Goal: Task Accomplishment & Management: Manage account settings

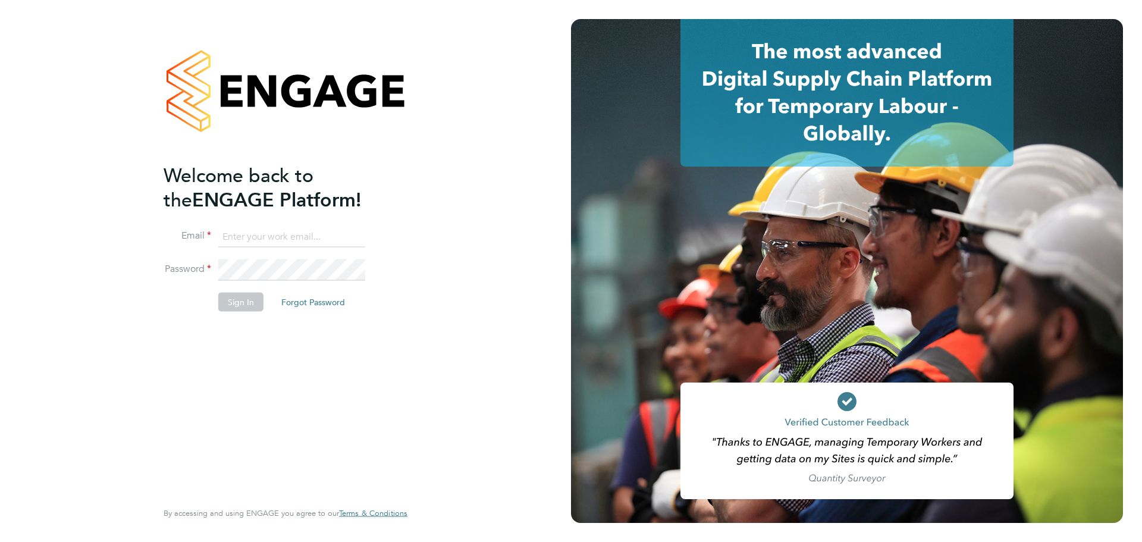
type input "Lilingxi.Chen@uk.g4s.com"
click at [249, 300] on button "Sign In" at bounding box center [240, 301] width 45 height 19
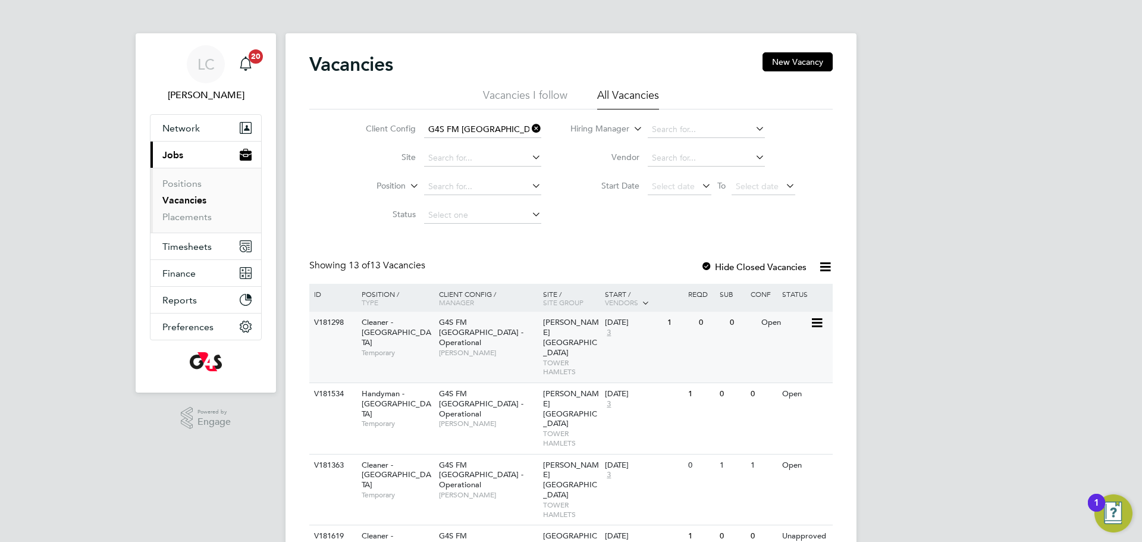
click at [508, 348] on span "[PERSON_NAME]" at bounding box center [488, 353] width 98 height 10
click at [200, 214] on link "Placements" at bounding box center [186, 216] width 49 height 11
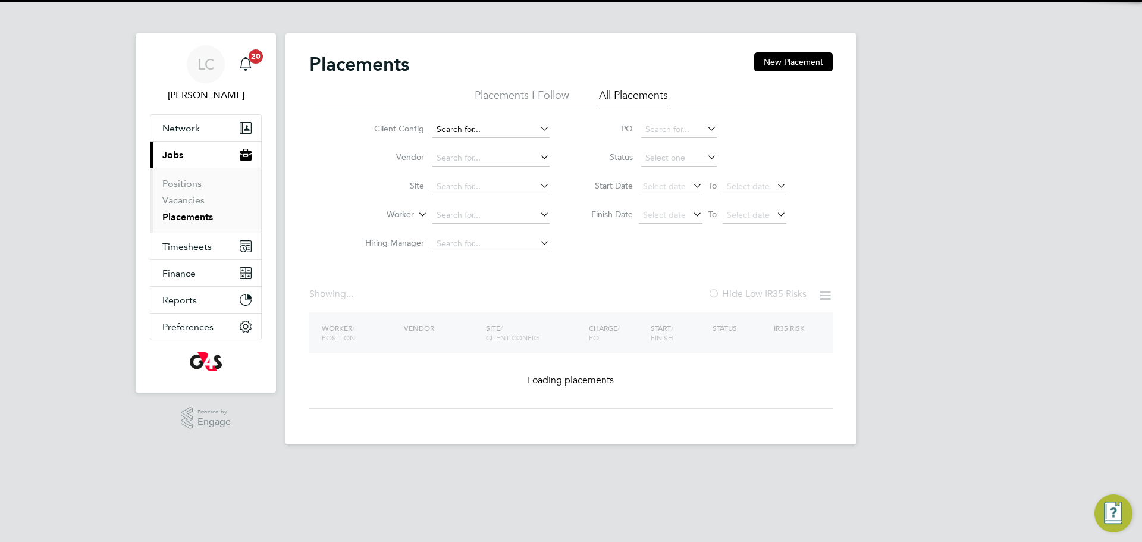
click at [521, 129] on input at bounding box center [491, 129] width 117 height 17
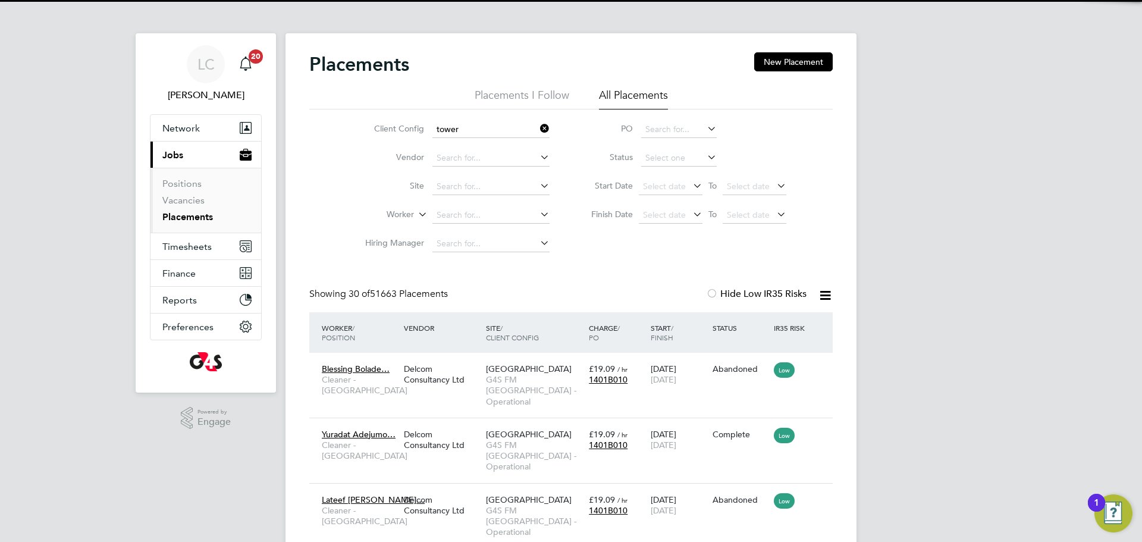
click at [509, 165] on li "G4S FM [GEOGRAPHIC_DATA] - Operational" at bounding box center [514, 162] width 164 height 16
type input "G4S FM [GEOGRAPHIC_DATA] - Operational"
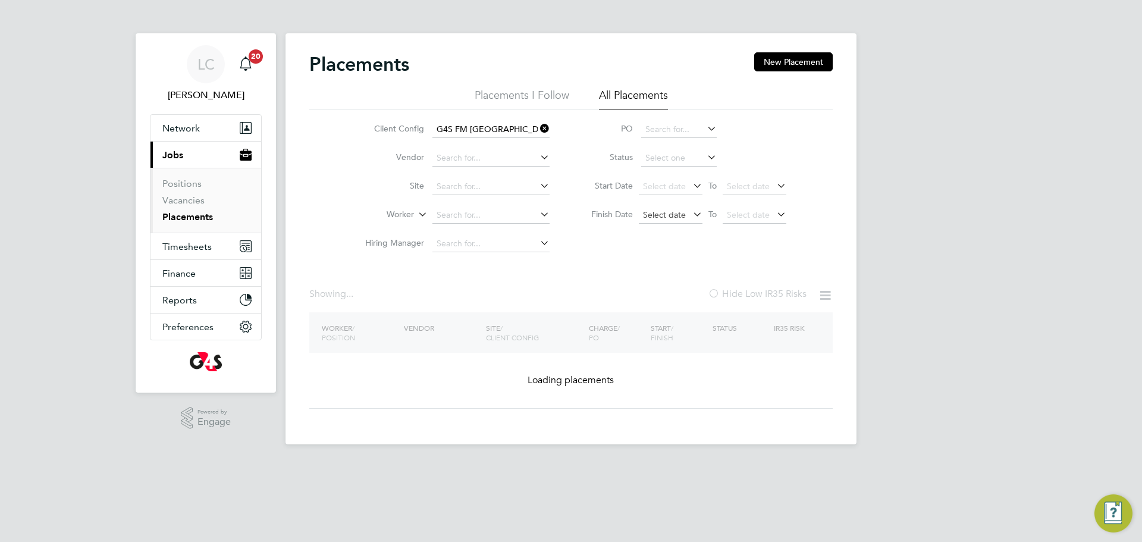
click at [668, 212] on span "Select date" at bounding box center [664, 214] width 43 height 11
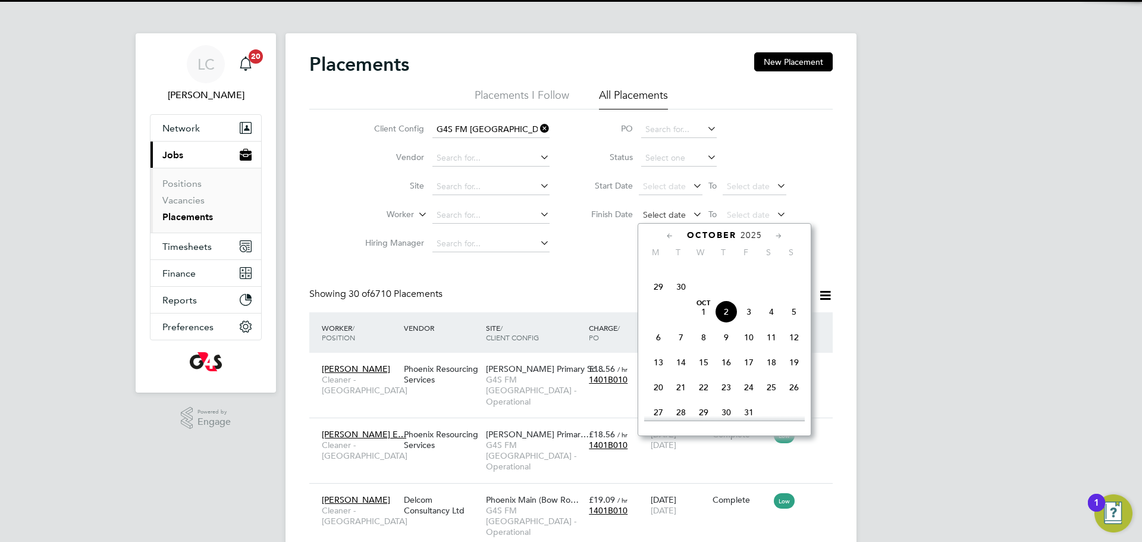
click at [682, 213] on span "Select date" at bounding box center [664, 214] width 43 height 11
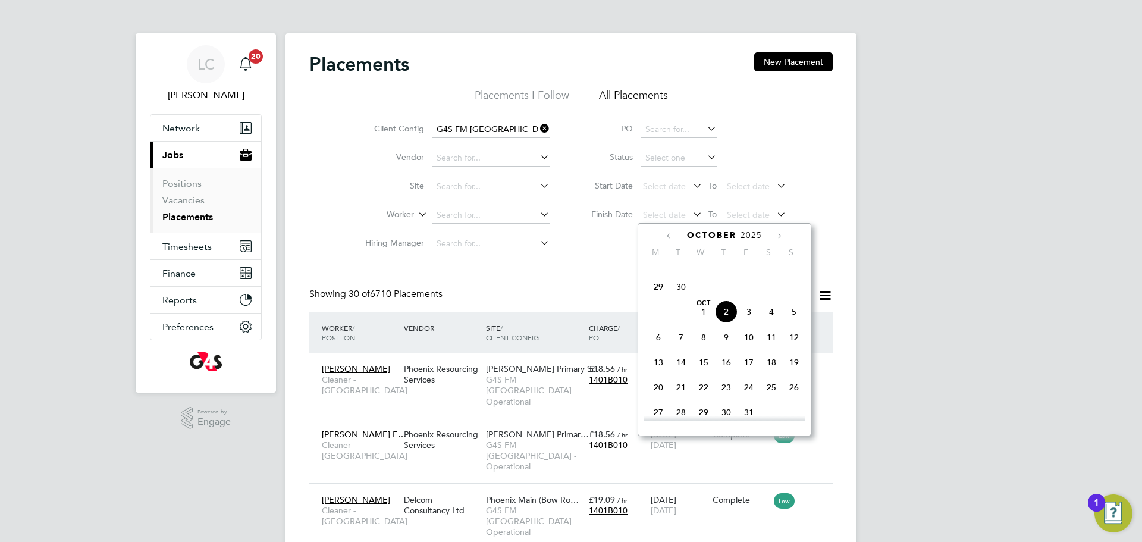
click at [726, 323] on span "2" at bounding box center [726, 311] width 23 height 23
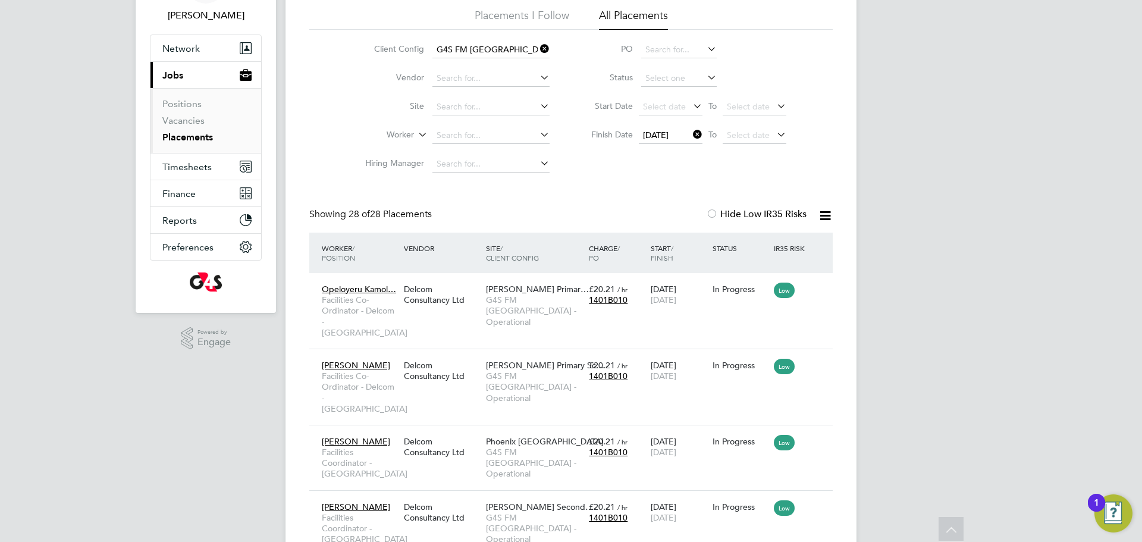
drag, startPoint x: 691, startPoint y: 136, endPoint x: 700, endPoint y: 139, distance: 9.6
click at [691, 137] on icon at bounding box center [691, 134] width 0 height 17
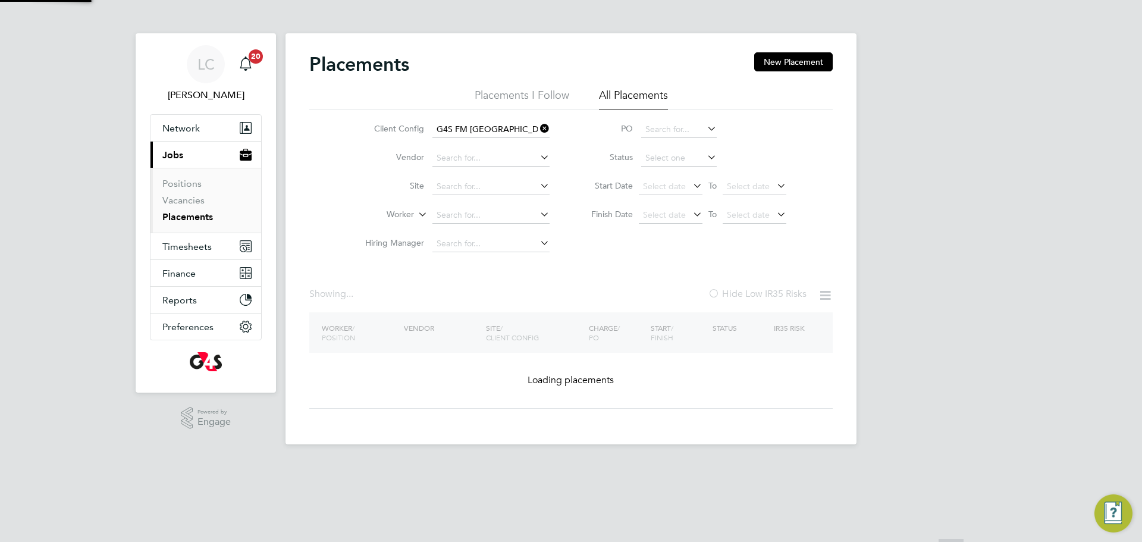
click at [691, 209] on icon at bounding box center [691, 214] width 0 height 17
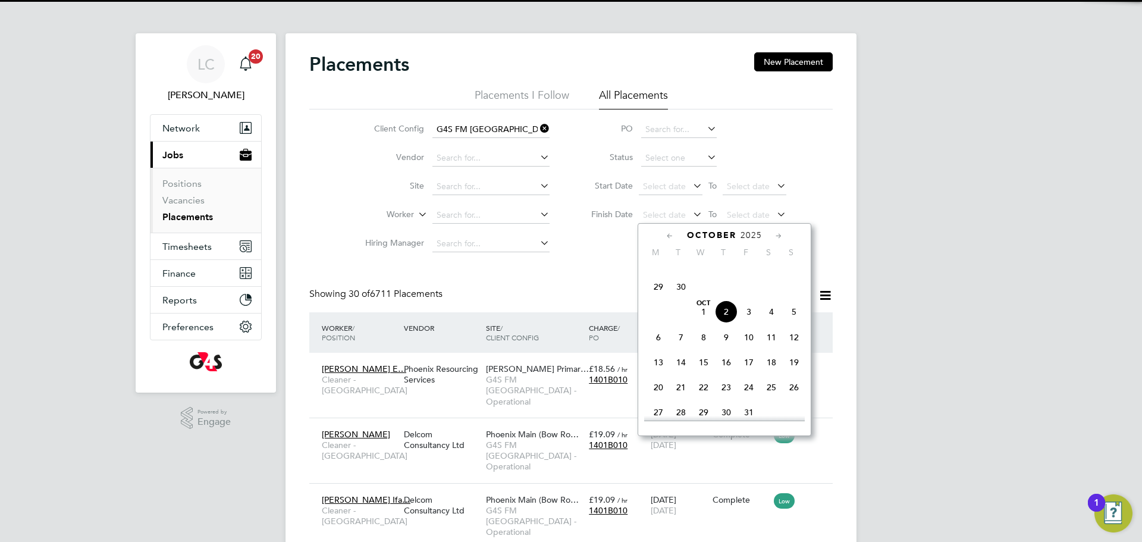
scroll to position [45, 104]
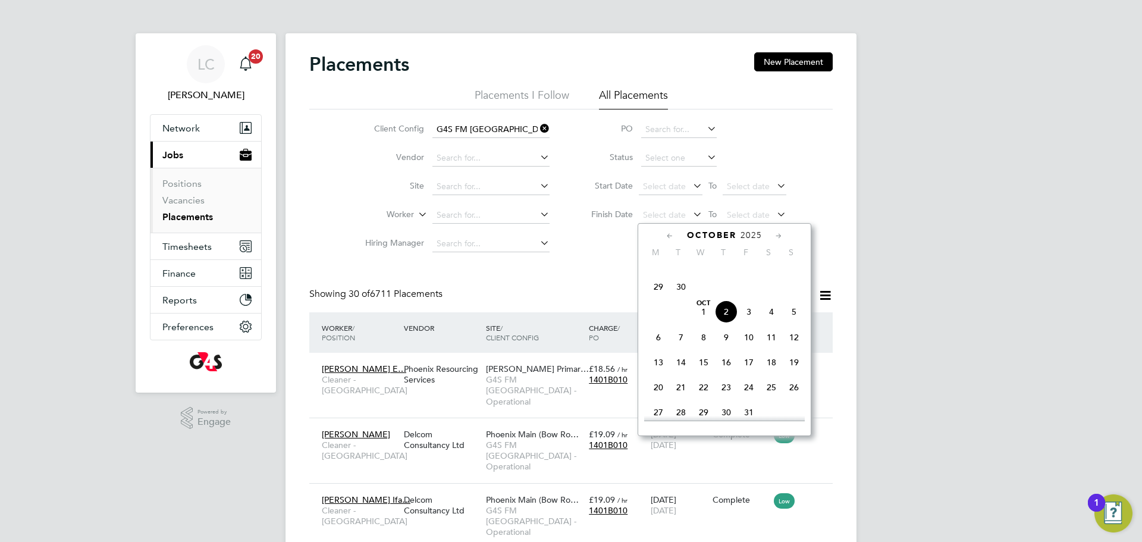
click at [723, 323] on span "2" at bounding box center [726, 311] width 23 height 23
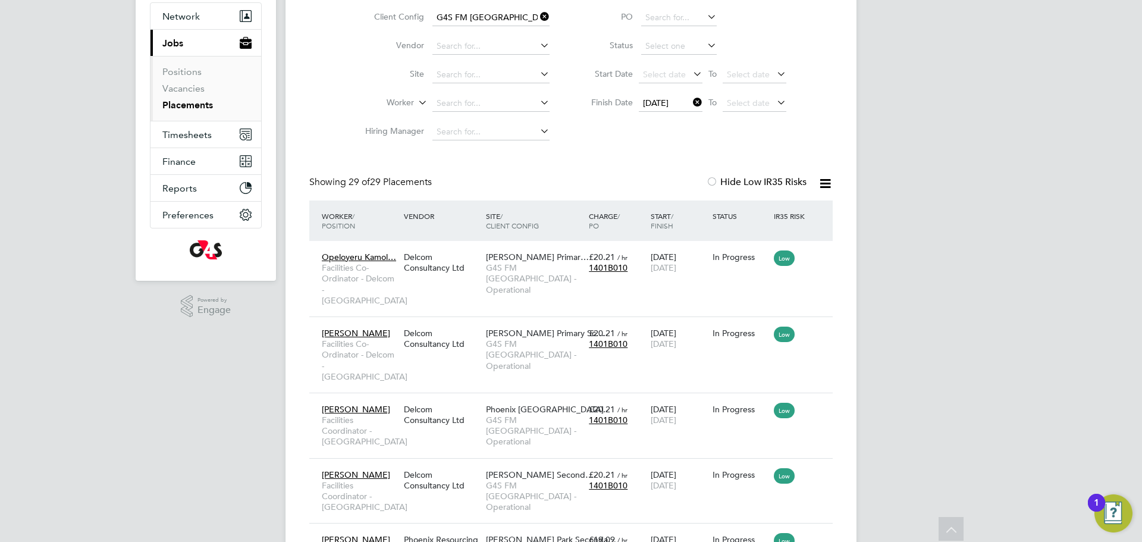
click at [824, 186] on icon at bounding box center [825, 183] width 15 height 15
click at [787, 222] on div "Download Placements Report" at bounding box center [767, 212] width 140 height 30
click at [806, 183] on label "Hide Low IR35 Risks" at bounding box center [756, 182] width 101 height 12
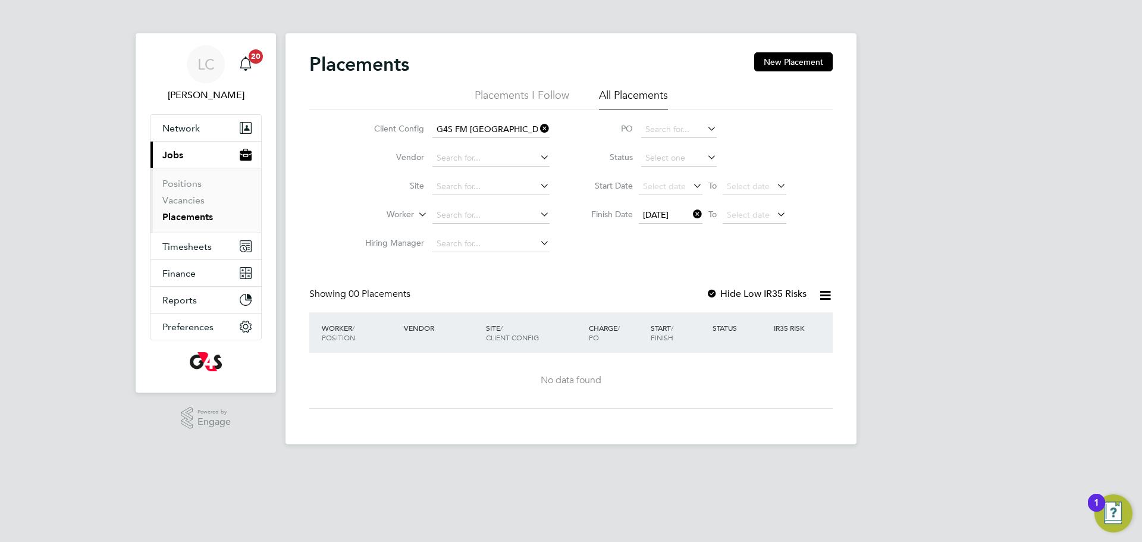
click at [724, 291] on label "Hide Low IR35 Risks" at bounding box center [756, 294] width 101 height 12
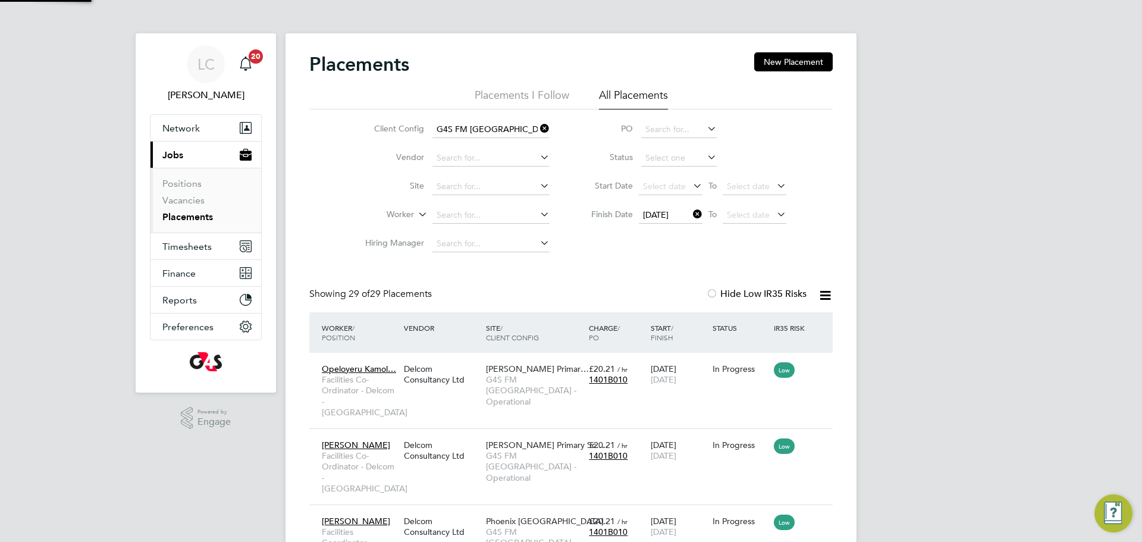
click at [819, 297] on icon at bounding box center [825, 295] width 15 height 15
click at [779, 322] on li "Download Placements Report" at bounding box center [767, 323] width 127 height 17
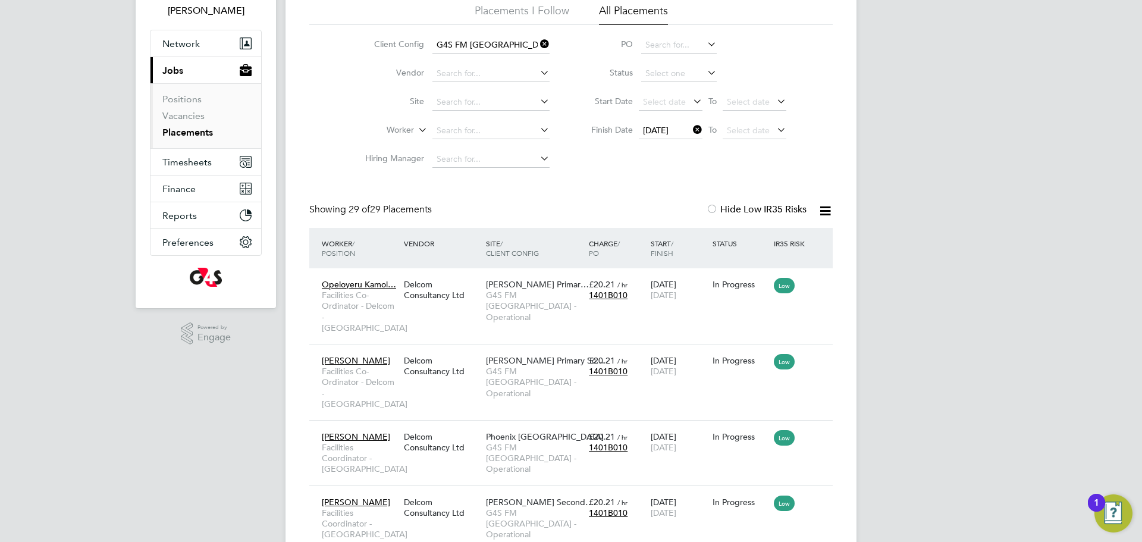
scroll to position [96, 0]
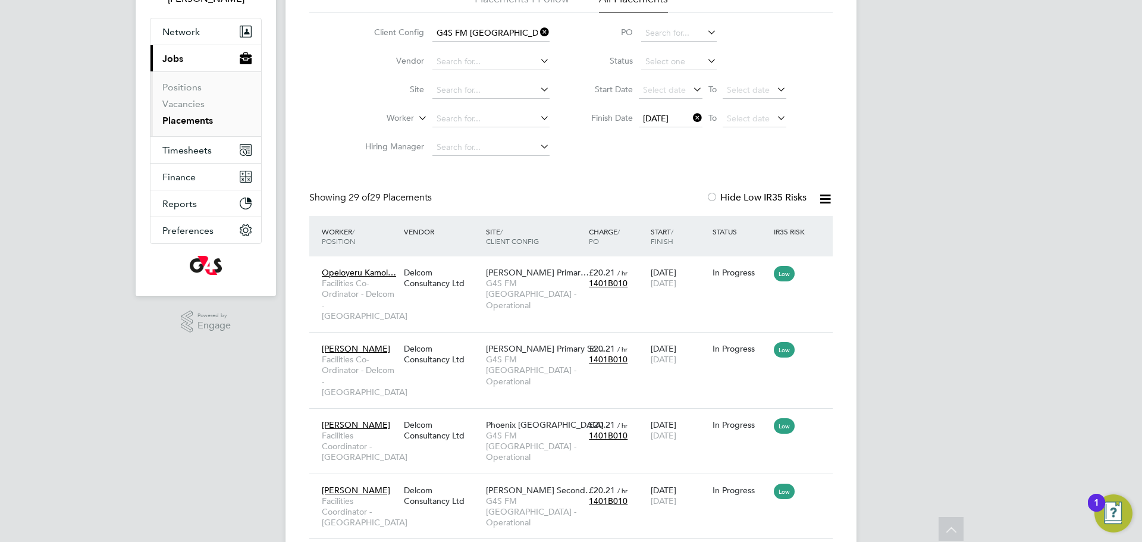
click at [691, 120] on icon at bounding box center [691, 117] width 0 height 17
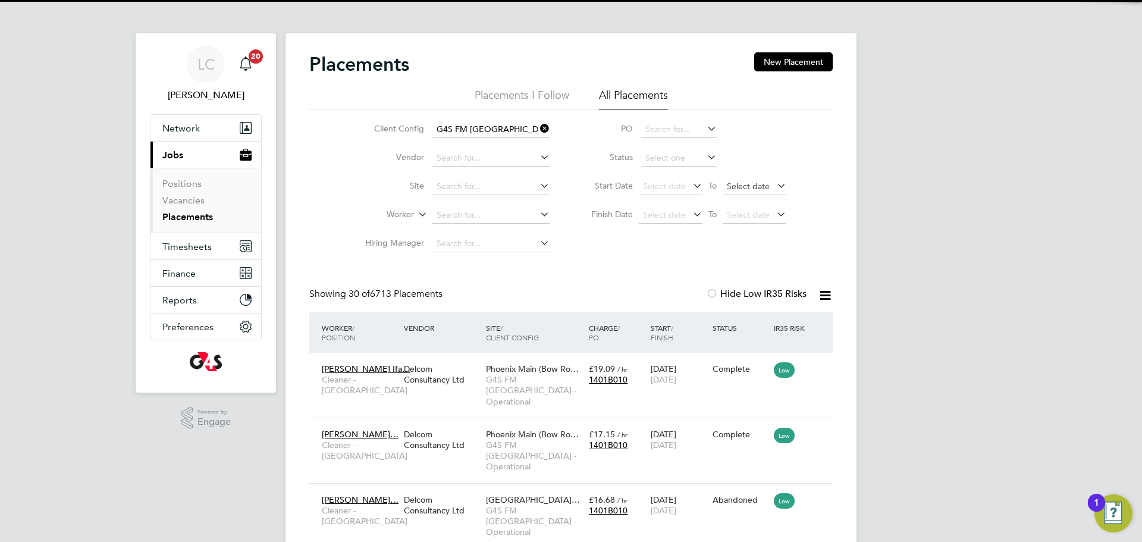
scroll to position [45, 104]
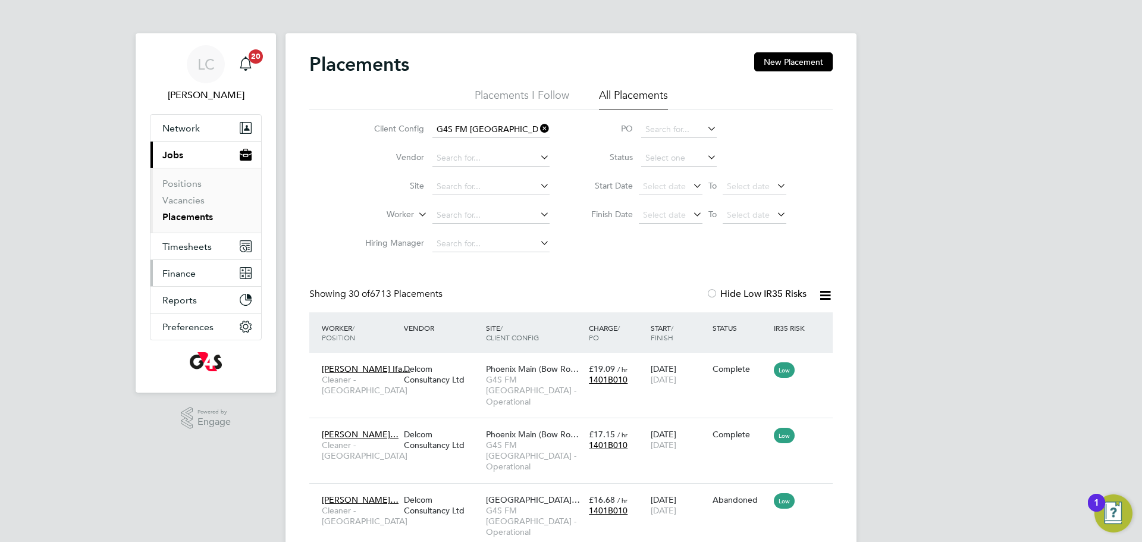
click at [205, 271] on button "Finance" at bounding box center [206, 273] width 111 height 26
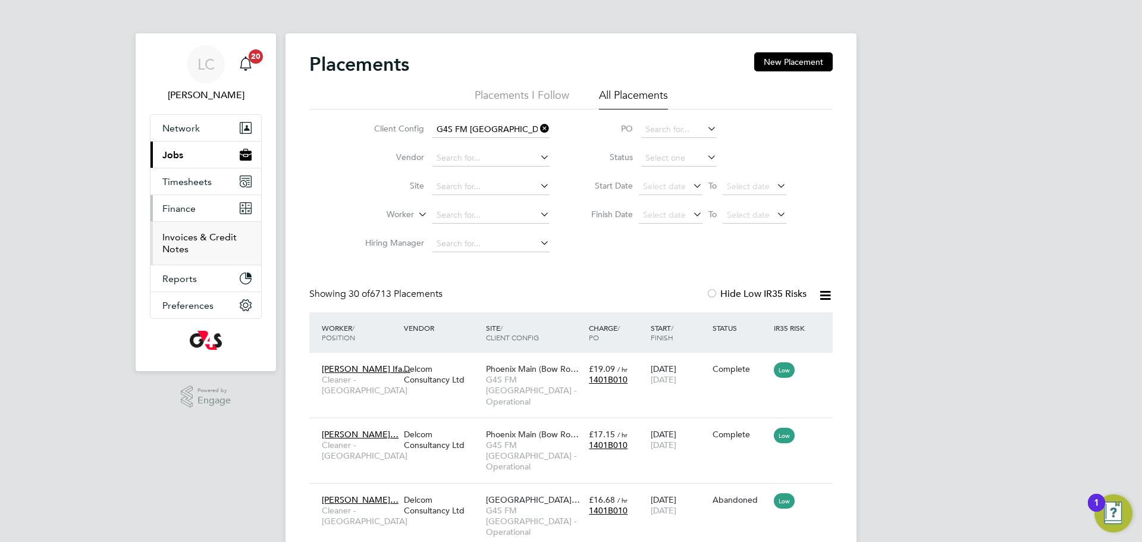
click at [202, 237] on link "Invoices & Credit Notes" at bounding box center [199, 242] width 74 height 23
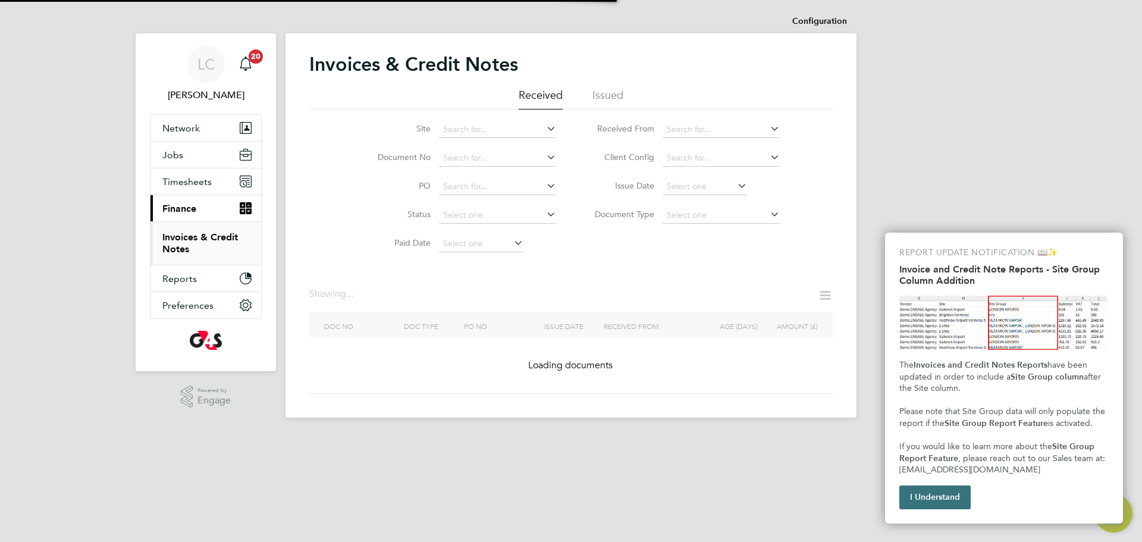
click at [952, 493] on button "I Understand" at bounding box center [935, 497] width 71 height 24
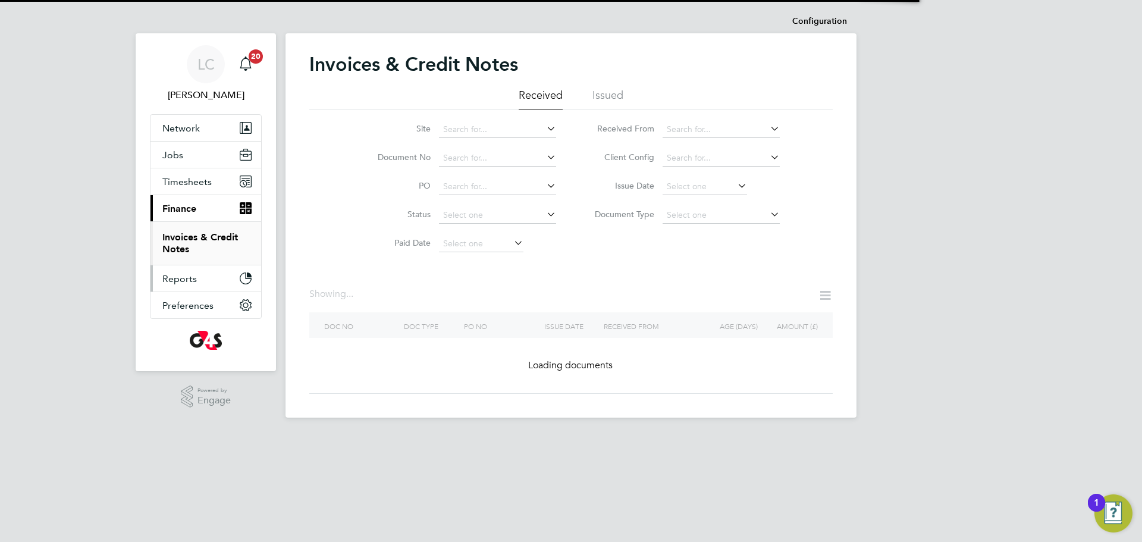
click at [192, 274] on button "Reports" at bounding box center [206, 278] width 111 height 26
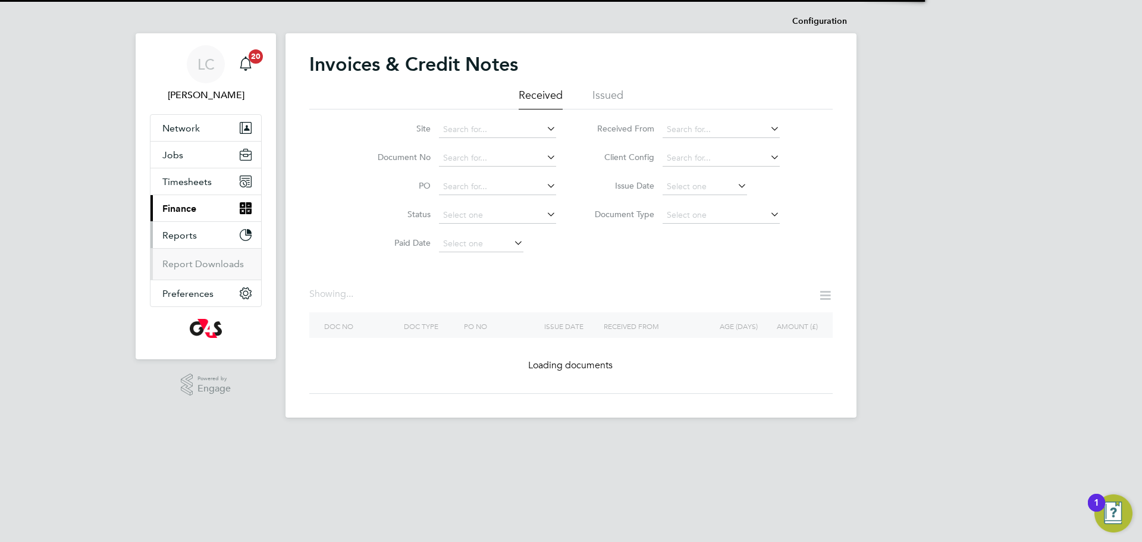
click at [193, 278] on ul "Report Downloads" at bounding box center [206, 264] width 111 height 32
click at [192, 270] on ul "Report Downloads" at bounding box center [206, 264] width 111 height 32
click at [192, 268] on link "Report Downloads" at bounding box center [203, 263] width 82 height 11
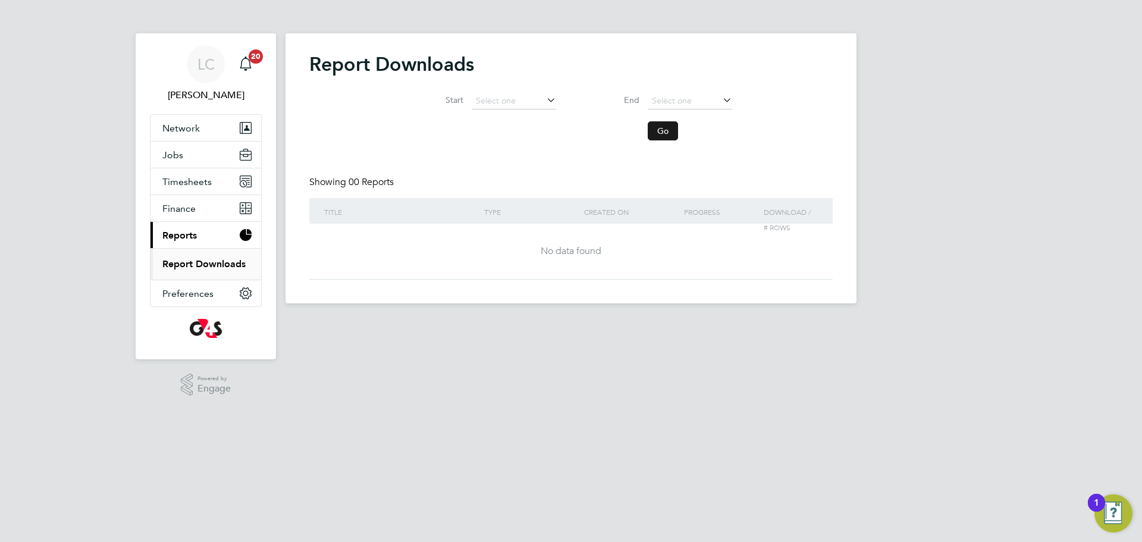
click at [666, 134] on button "Go" at bounding box center [663, 130] width 30 height 19
drag, startPoint x: 508, startPoint y: 49, endPoint x: 516, endPoint y: 73, distance: 25.6
click at [518, 71] on div "Report Downloads Start End Go Showing 00 Reports Title Type Created On Progress…" at bounding box center [571, 168] width 571 height 270
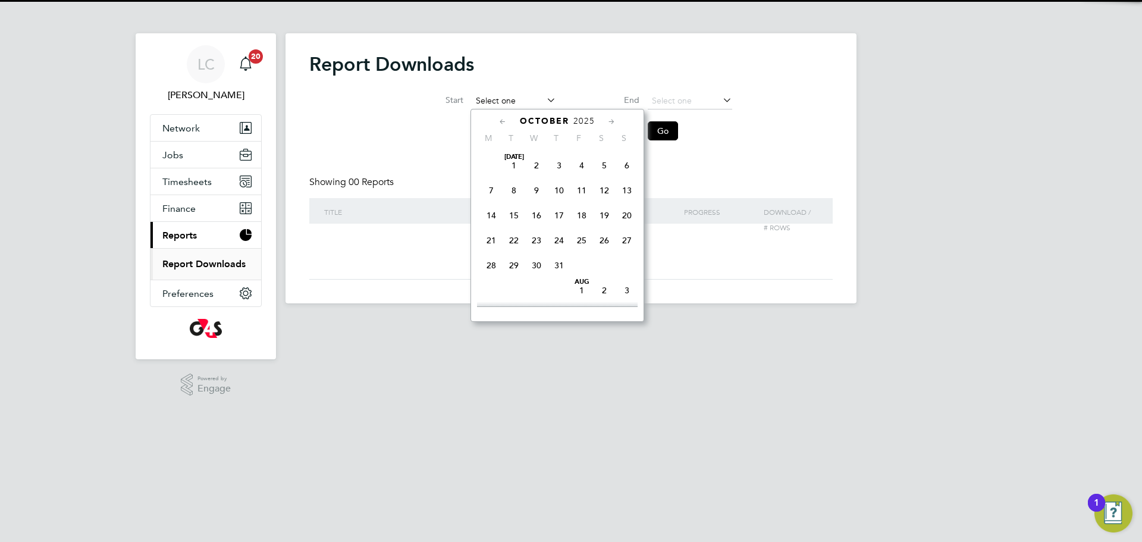
click at [496, 106] on input at bounding box center [514, 101] width 84 height 17
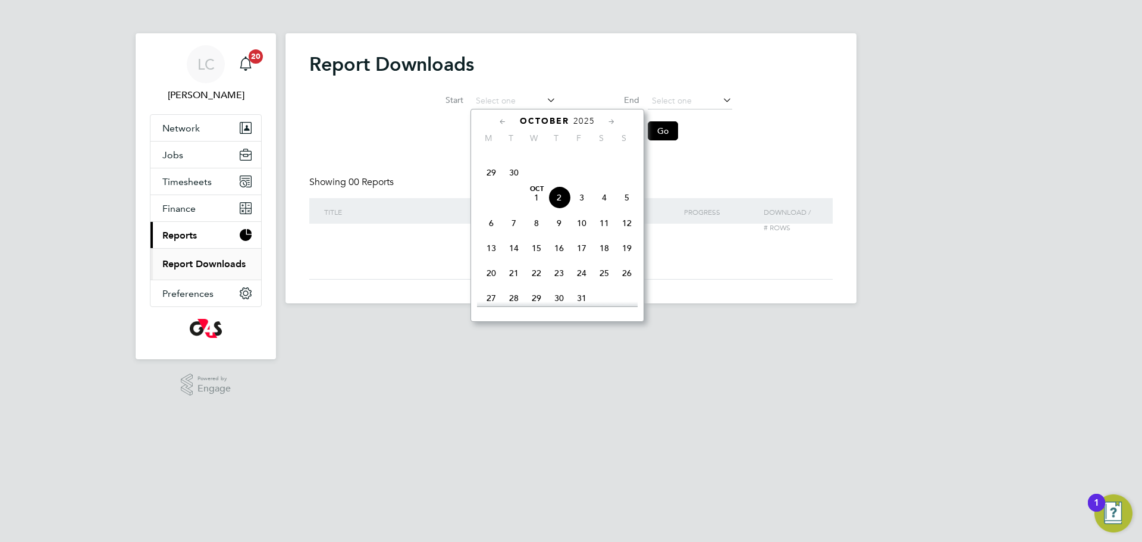
drag, startPoint x: 558, startPoint y: 218, endPoint x: 603, endPoint y: 190, distance: 53.5
click at [560, 209] on span "2" at bounding box center [559, 197] width 23 height 23
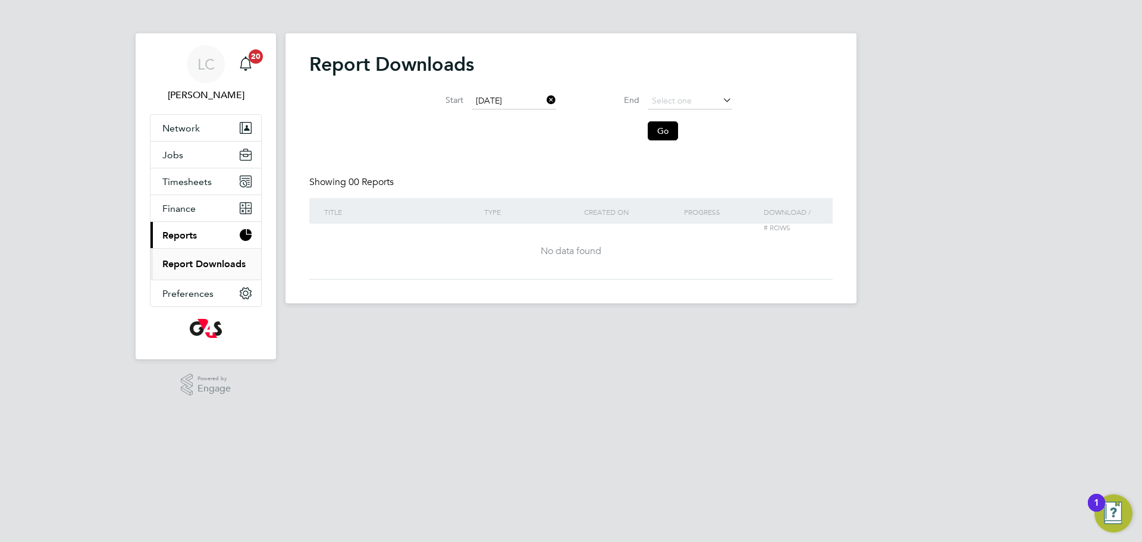
click at [720, 97] on icon at bounding box center [720, 100] width 0 height 17
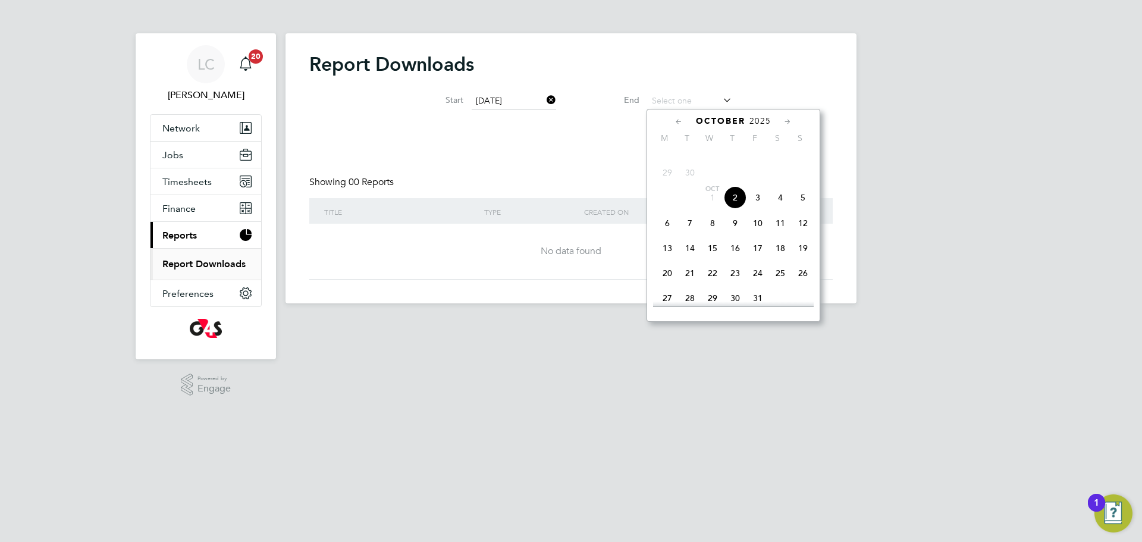
click at [503, 98] on input "[DATE]" at bounding box center [514, 101] width 84 height 17
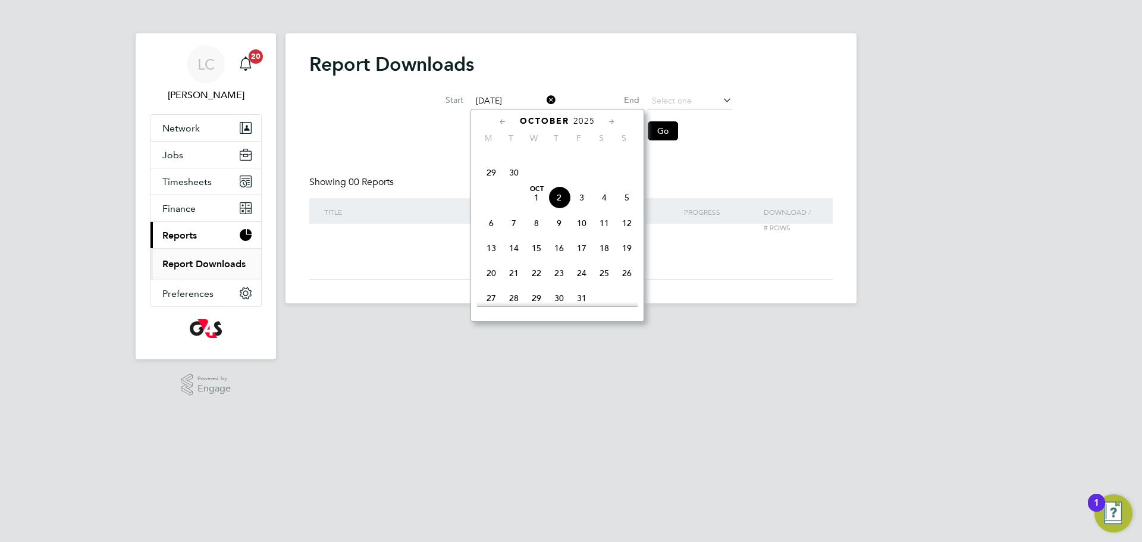
click at [493, 159] on span "22" at bounding box center [491, 147] width 23 height 23
type input "[DATE]"
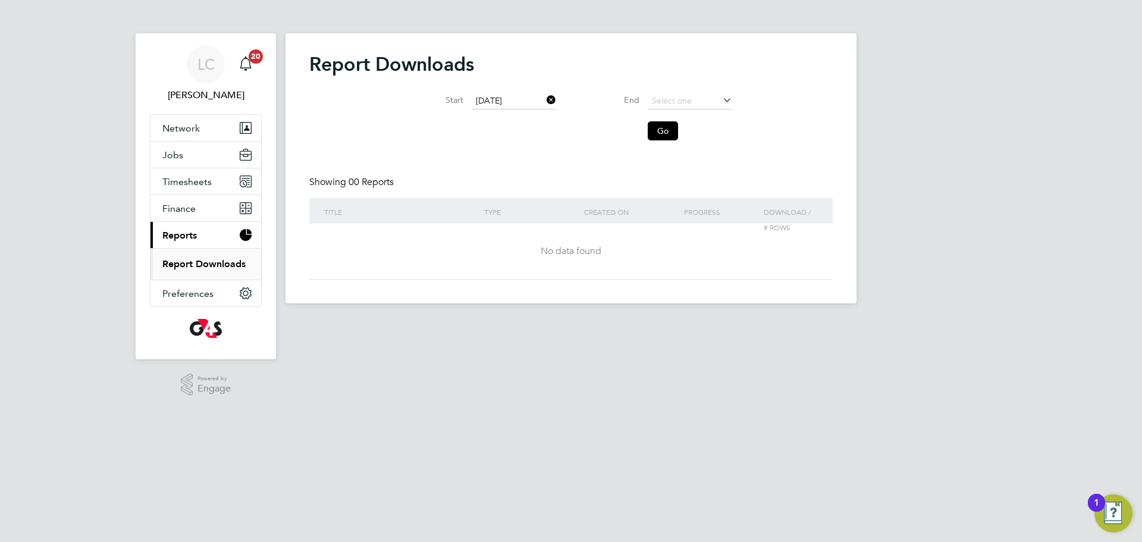
click at [720, 105] on icon at bounding box center [720, 100] width 0 height 17
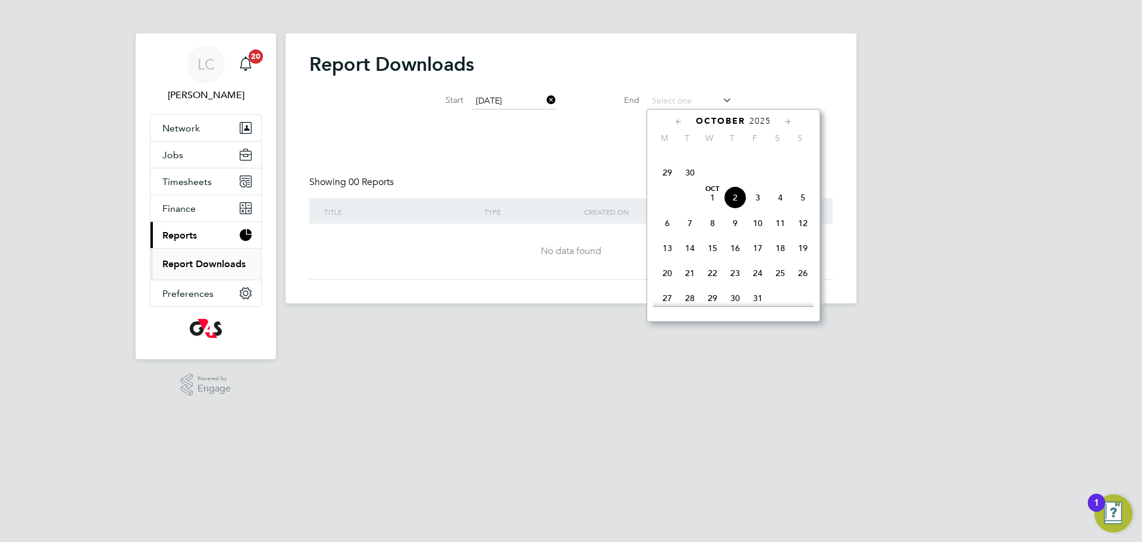
click at [733, 159] on span "25" at bounding box center [735, 147] width 23 height 23
type input "[DATE]"
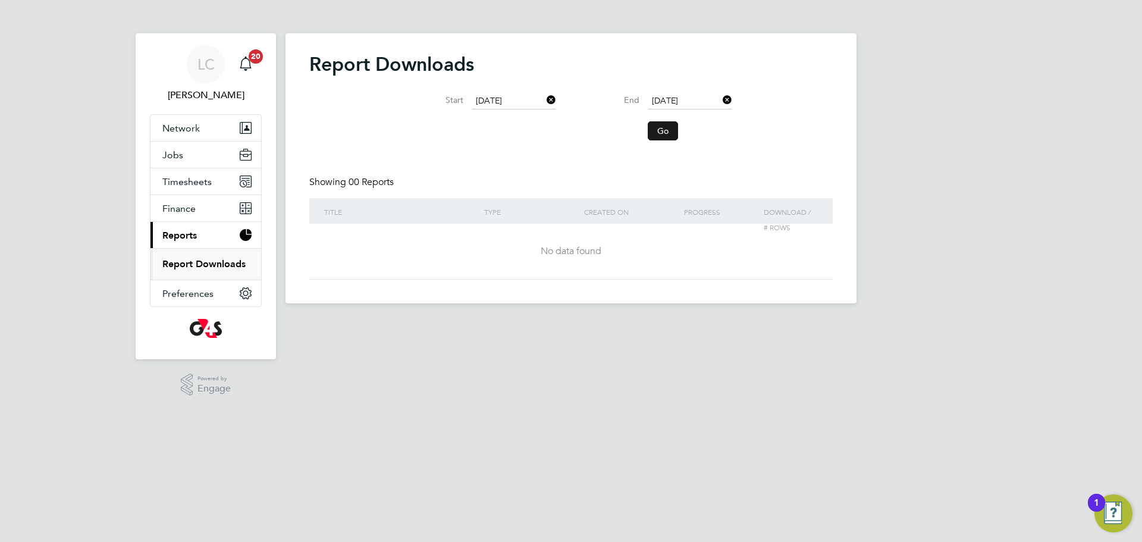
click at [654, 127] on button "Go" at bounding box center [663, 130] width 30 height 19
click at [176, 153] on span "Jobs" at bounding box center [172, 154] width 21 height 11
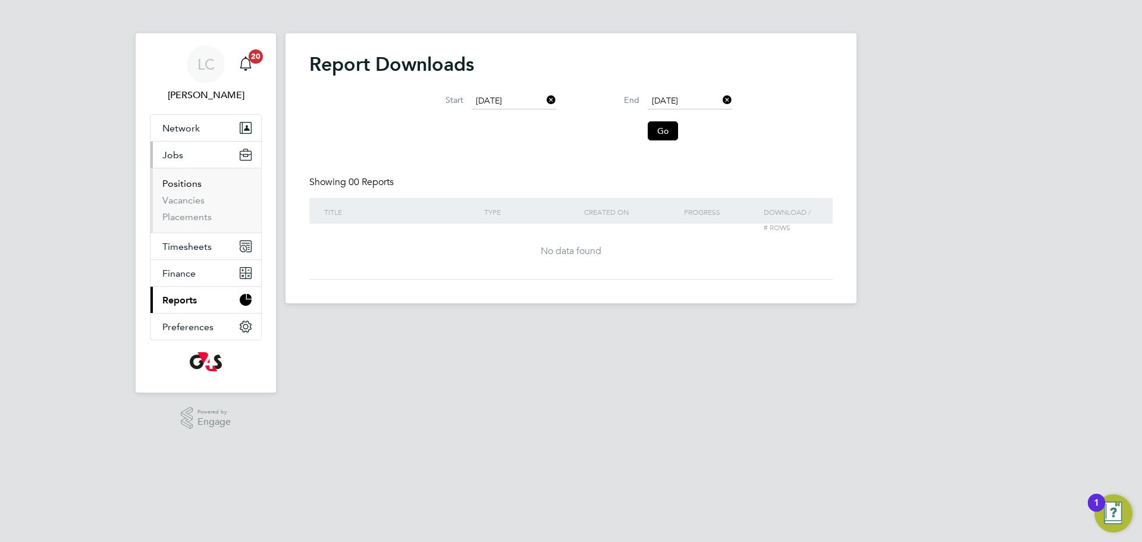
click at [196, 187] on link "Positions" at bounding box center [181, 183] width 39 height 11
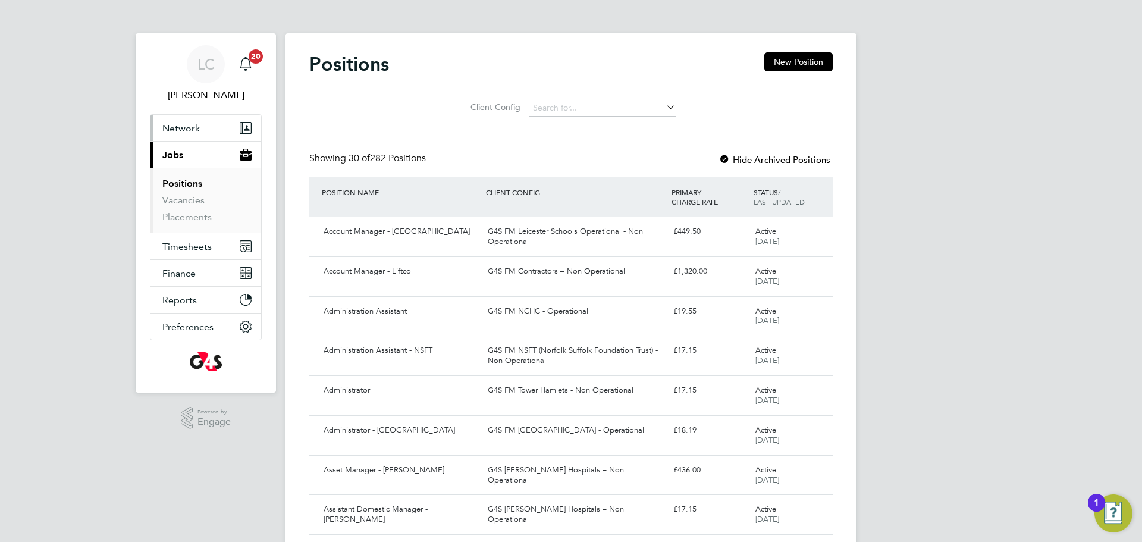
click at [184, 138] on button "Network" at bounding box center [206, 128] width 111 height 26
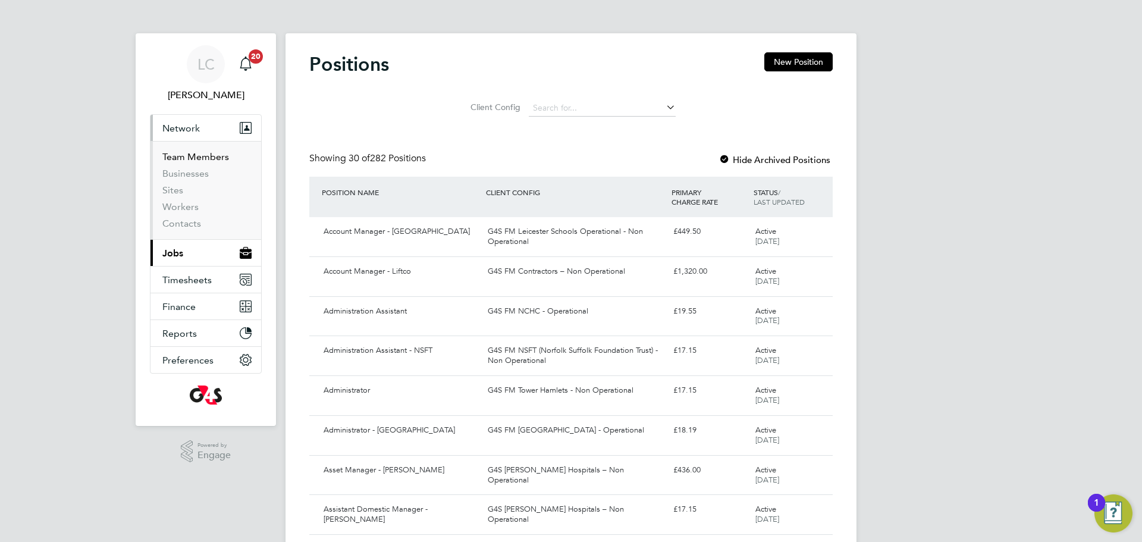
click at [195, 160] on link "Team Members" at bounding box center [195, 156] width 67 height 11
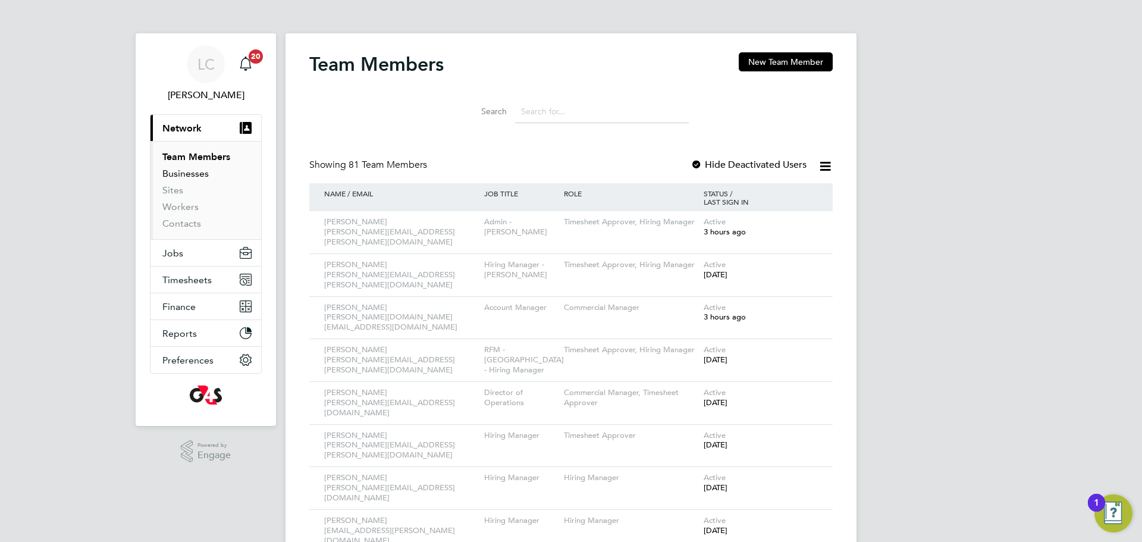
click at [195, 172] on link "Businesses" at bounding box center [185, 173] width 46 height 11
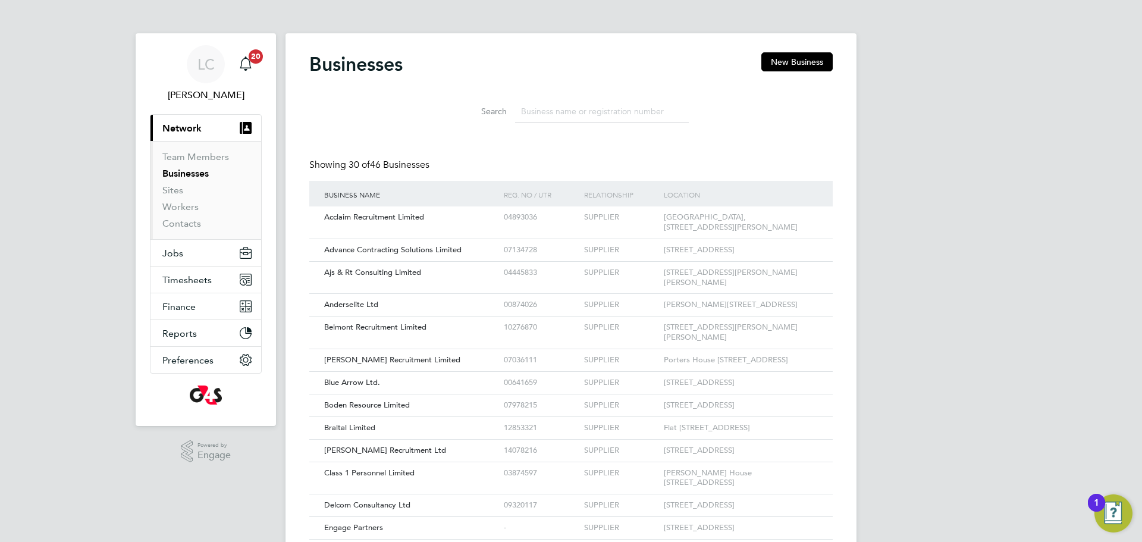
scroll to position [23, 181]
click at [179, 193] on link "Sites" at bounding box center [172, 189] width 21 height 11
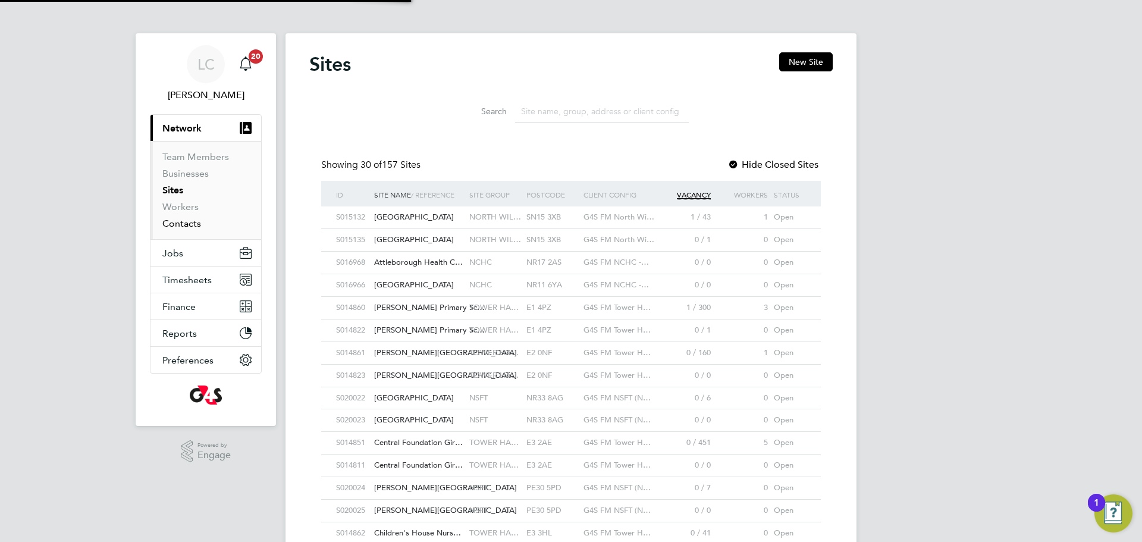
click at [195, 226] on link "Contacts" at bounding box center [181, 223] width 39 height 11
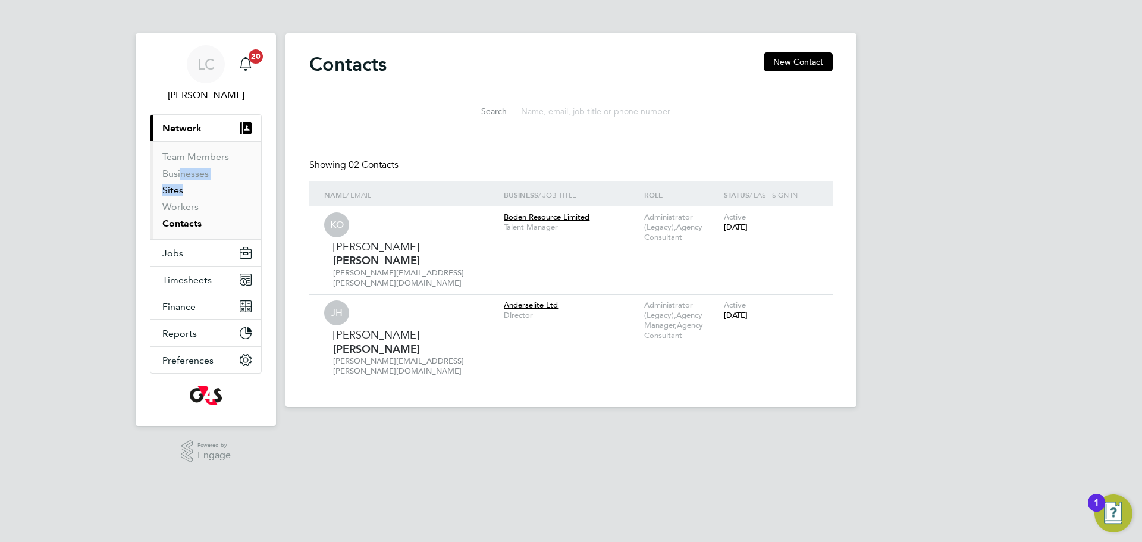
click at [180, 186] on ul "Team Members Businesses Sites Workers Contacts" at bounding box center [206, 190] width 111 height 98
click at [180, 187] on link "Sites" at bounding box center [172, 189] width 21 height 11
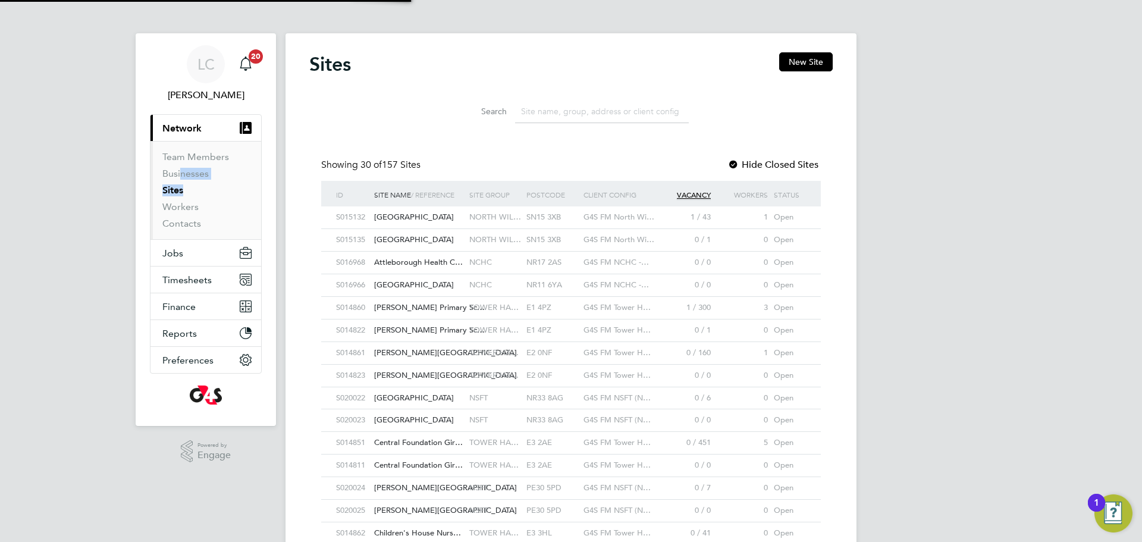
click at [387, 404] on div "[GEOGRAPHIC_DATA]" at bounding box center [418, 398] width 95 height 22
click at [319, 393] on div "Sites New Site Search Showing 30 of 157 Sites Hide Closed Sites ID Site Name / …" at bounding box center [571, 485] width 524 height 866
click at [105, 174] on div "LC [PERSON_NAME] Notifications 20 Applications: Current page: Network Team Memb…" at bounding box center [571, 480] width 1142 height 961
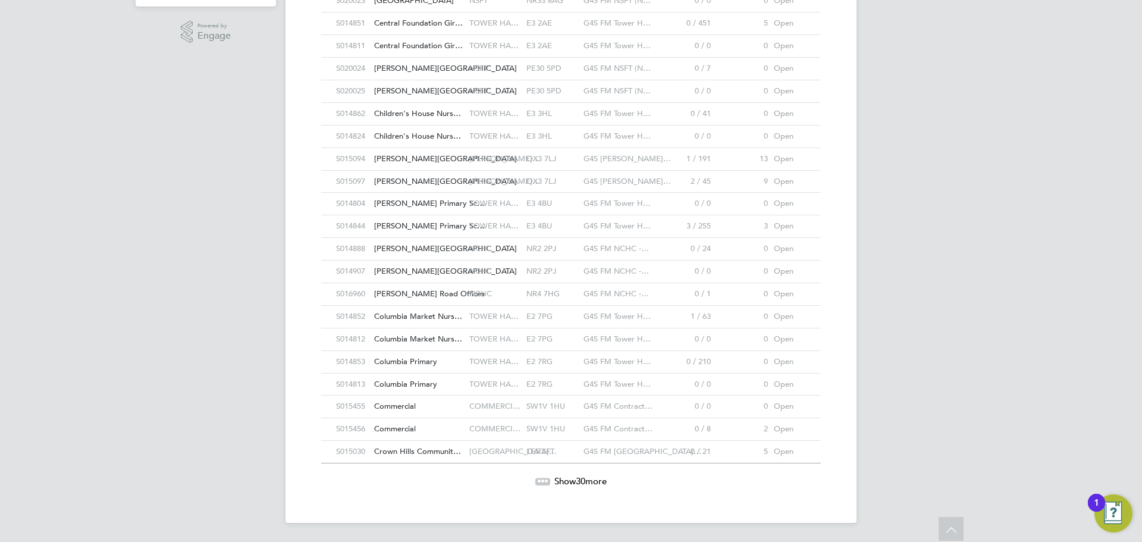
click at [589, 481] on span "Show 30 more" at bounding box center [581, 480] width 52 height 11
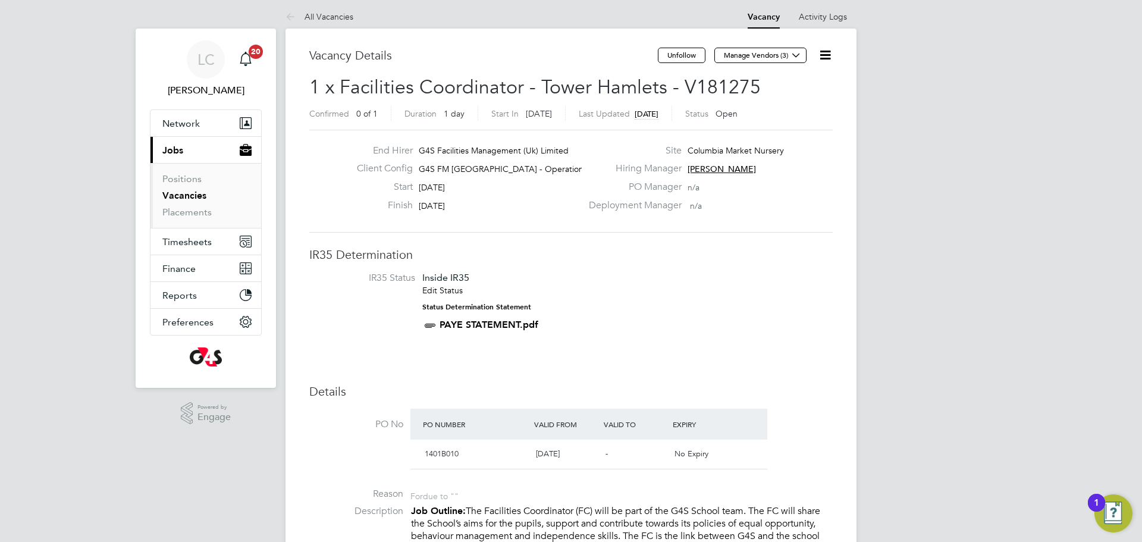
scroll to position [6, 0]
click at [831, 52] on icon at bounding box center [825, 53] width 15 height 15
click at [776, 82] on li "Edit Vacancy" at bounding box center [796, 82] width 69 height 17
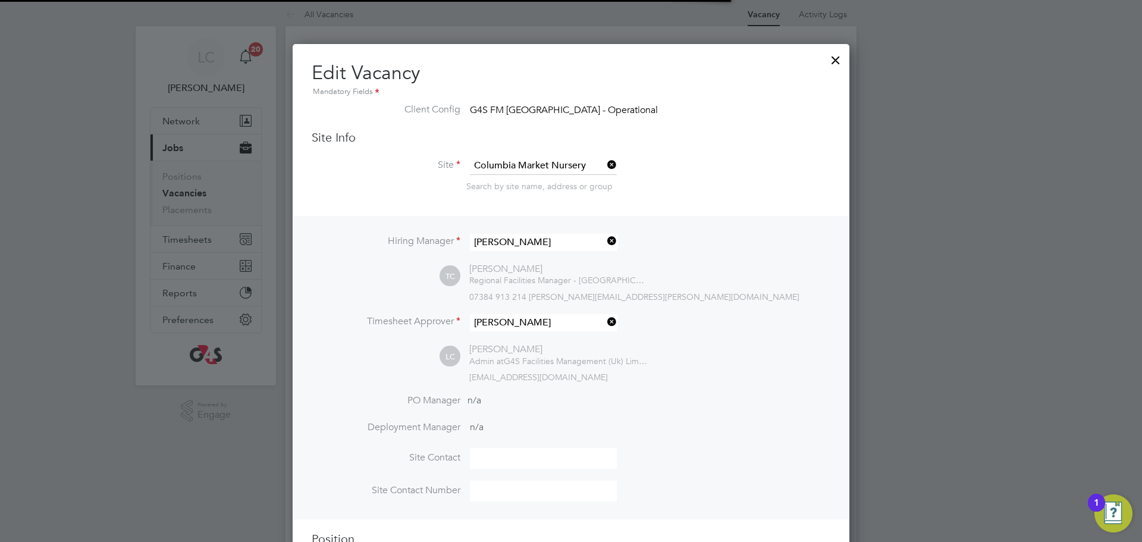
scroll to position [6, 6]
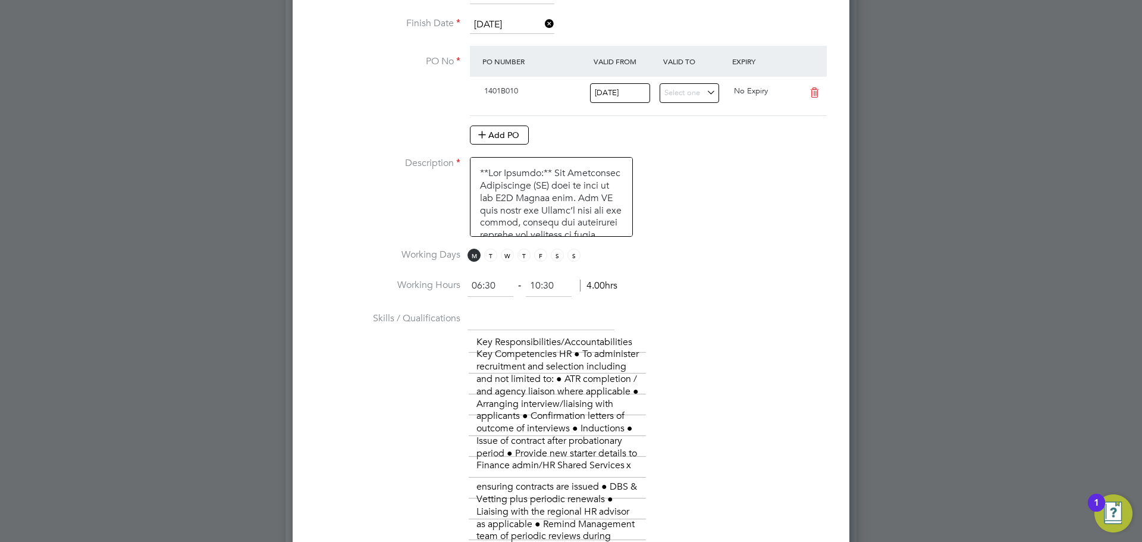
drag, startPoint x: 514, startPoint y: 31, endPoint x: 523, endPoint y: 37, distance: 11.1
click at [516, 31] on input "[DATE]" at bounding box center [512, 25] width 84 height 18
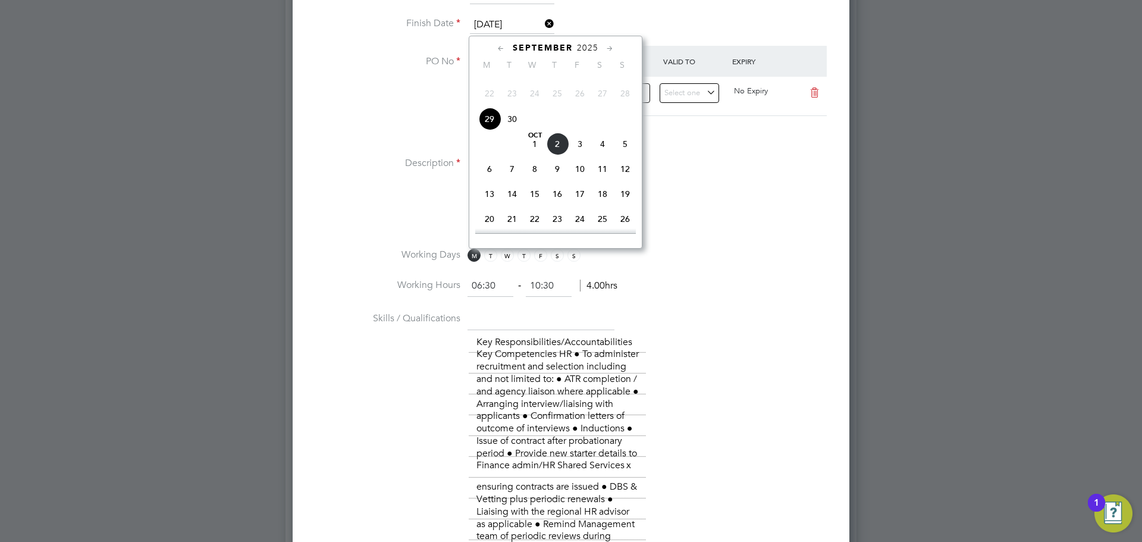
click at [584, 155] on span "3" at bounding box center [580, 144] width 23 height 23
type input "[DATE]"
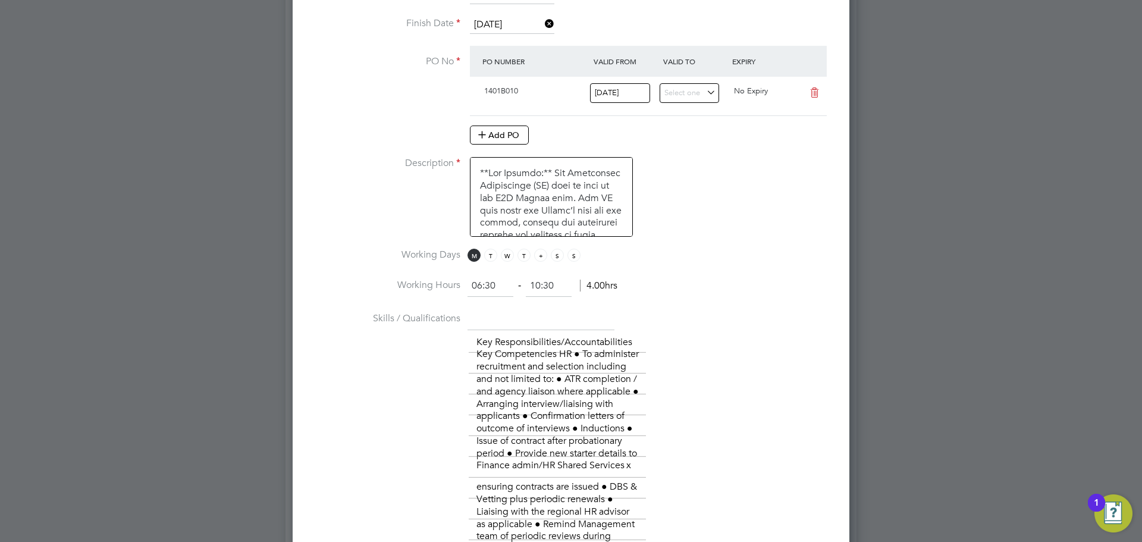
click at [544, 257] on span "F" at bounding box center [540, 255] width 13 height 13
click at [525, 256] on span "T" at bounding box center [524, 255] width 13 height 13
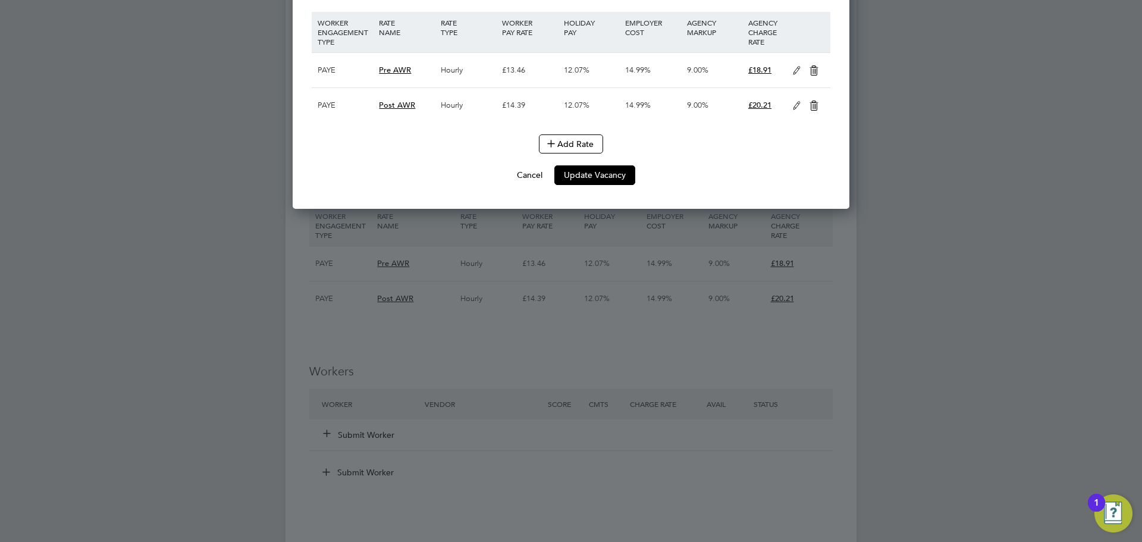
click at [613, 184] on button "Update Vacancy" at bounding box center [595, 174] width 81 height 19
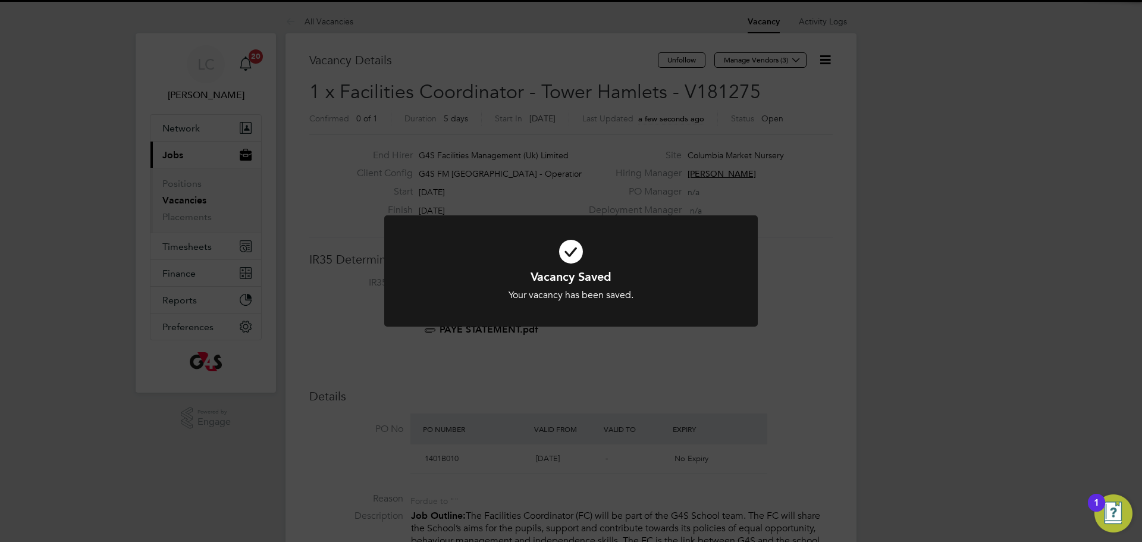
click at [609, 170] on div "Vacancy Saved Your vacancy has been saved. Cancel Okay" at bounding box center [571, 271] width 1142 height 542
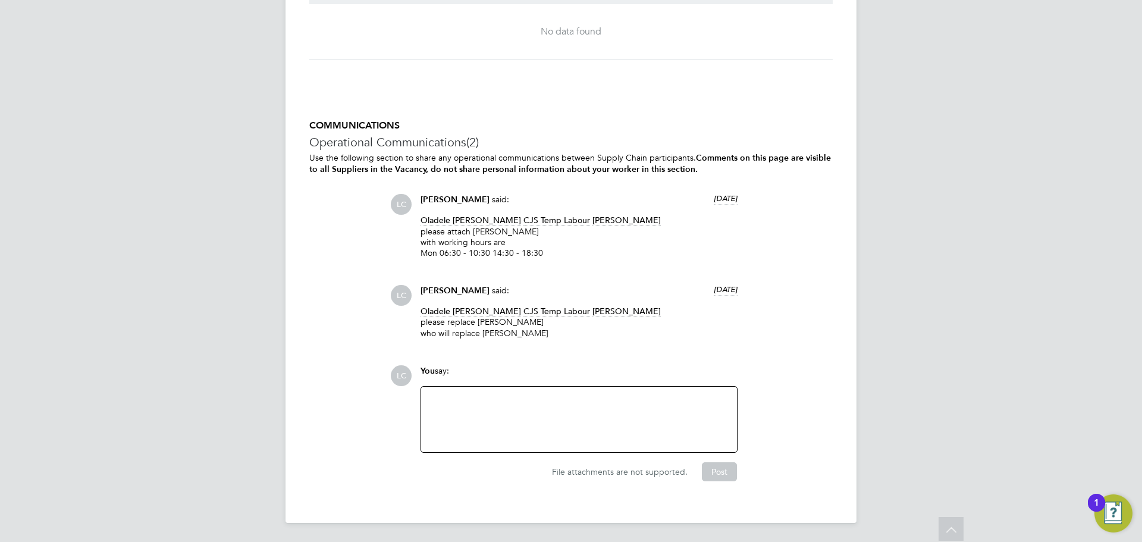
click at [483, 412] on div at bounding box center [579, 419] width 302 height 51
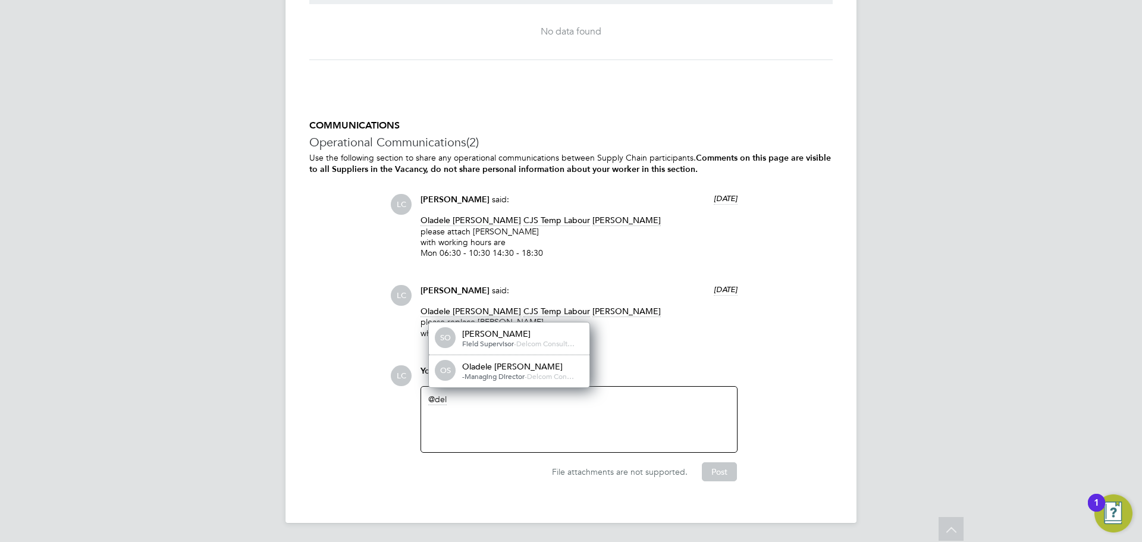
click at [520, 359] on div "OS Oladele Peter Shosanya -Managing Director - Delcom Con…" at bounding box center [509, 371] width 161 height 32
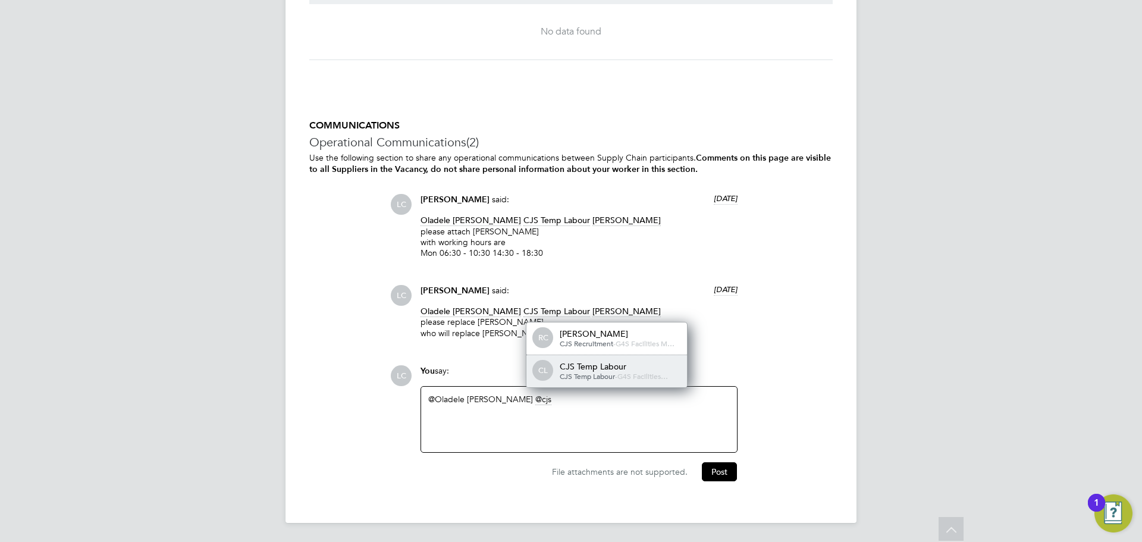
click at [630, 369] on div "CJS Temp Labour" at bounding box center [619, 366] width 119 height 11
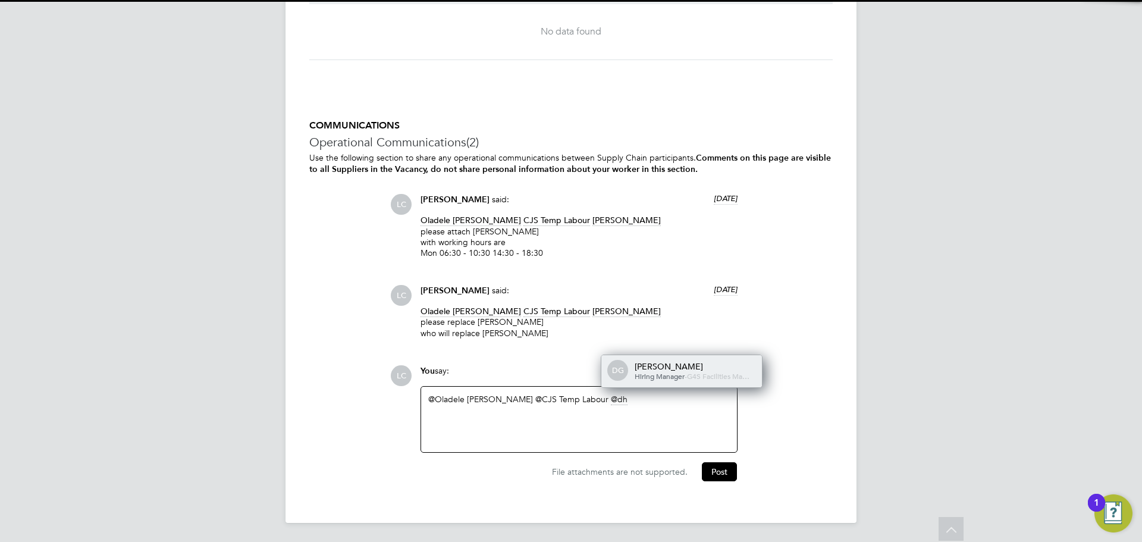
click at [712, 372] on div "Hiring Manager - G4S Facilities Ma…" at bounding box center [694, 377] width 119 height 10
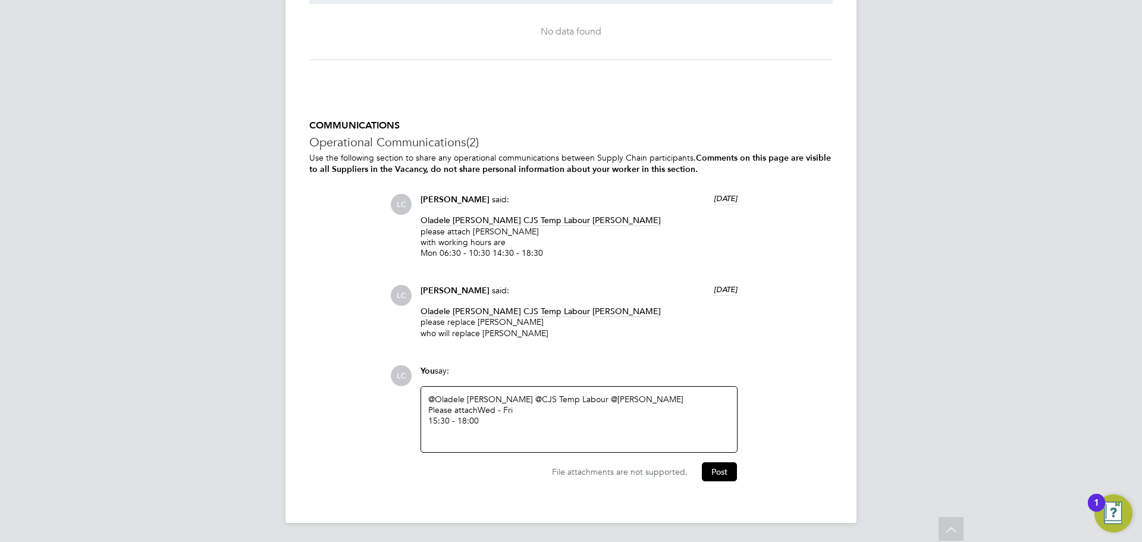
drag, startPoint x: 473, startPoint y: 409, endPoint x: 421, endPoint y: 402, distance: 52.3
click at [416, 407] on div "You say: @Oladele Peter Shosanya ​ @CJS Temp Labour ​ @dharmisha gohil ​ Please…" at bounding box center [579, 408] width 329 height 87
drag, startPoint x: 446, startPoint y: 419, endPoint x: 416, endPoint y: 422, distance: 29.9
click at [416, 422] on div "You say: @Oladele Peter Shosanya ​ @CJS Temp Labour ​ @dharmisha gohil ​ Please…" at bounding box center [579, 408] width 329 height 87
click at [731, 472] on button "Post" at bounding box center [719, 471] width 35 height 19
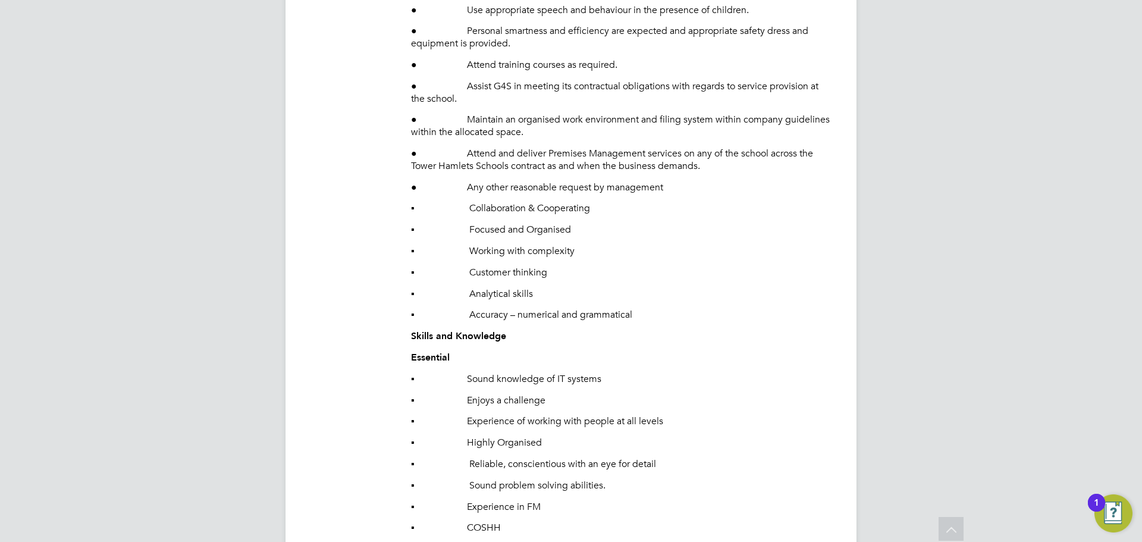
scroll to position [1473, 0]
